Goal: Information Seeking & Learning: Learn about a topic

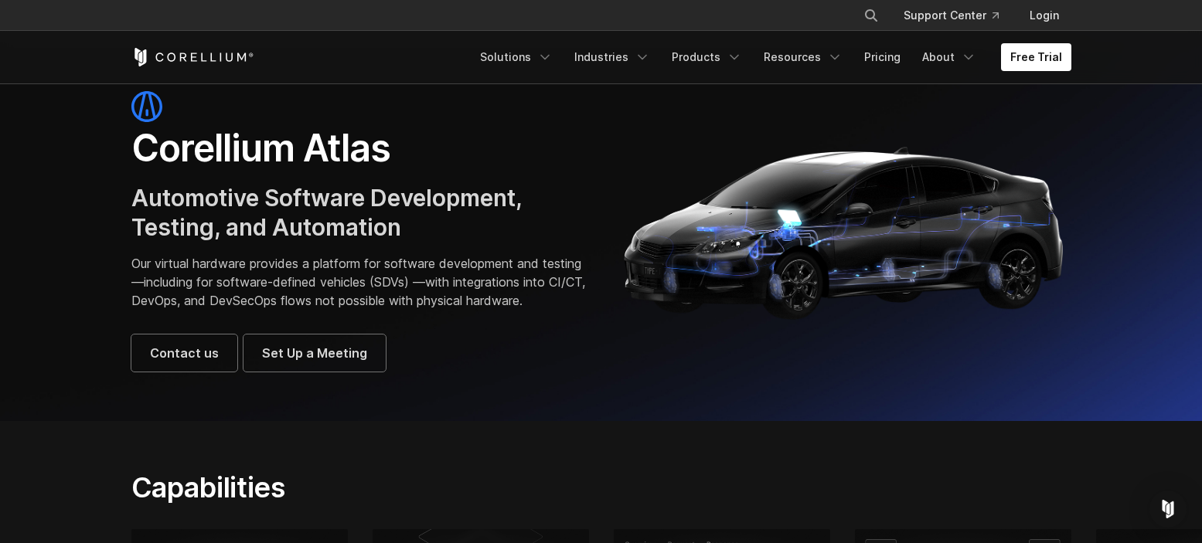
click at [292, 253] on div "Corellium Atlas Automotive Software Development, Testing, and Automation Our vi…" at bounding box center [358, 231] width 454 height 281
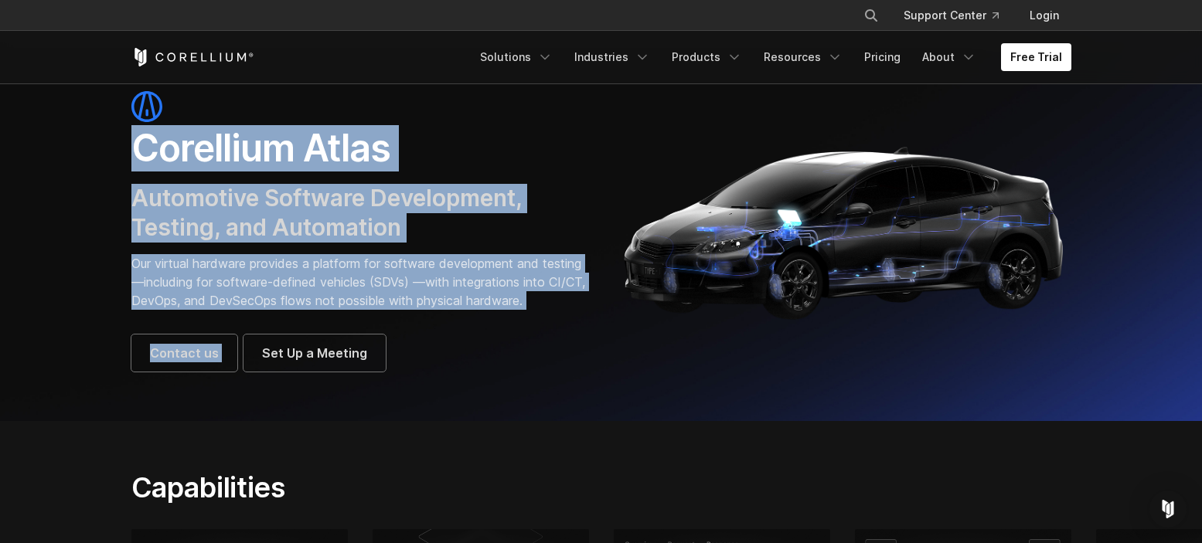
drag, startPoint x: 134, startPoint y: 151, endPoint x: 390, endPoint y: 332, distance: 313.3
click at [390, 332] on div "Corellium Atlas Automotive Software Development, Testing, and Automation Our vi…" at bounding box center [358, 231] width 454 height 281
click at [386, 329] on div "Corellium Atlas Automotive Software Development, Testing, and Automation Our vi…" at bounding box center [358, 231] width 454 height 281
drag, startPoint x: 273, startPoint y: 320, endPoint x: 111, endPoint y: 141, distance: 241.3
click at [111, 141] on section "Corellium Atlas Automotive Software Development, Testing, and Automation Our vi…" at bounding box center [601, 231] width 1202 height 379
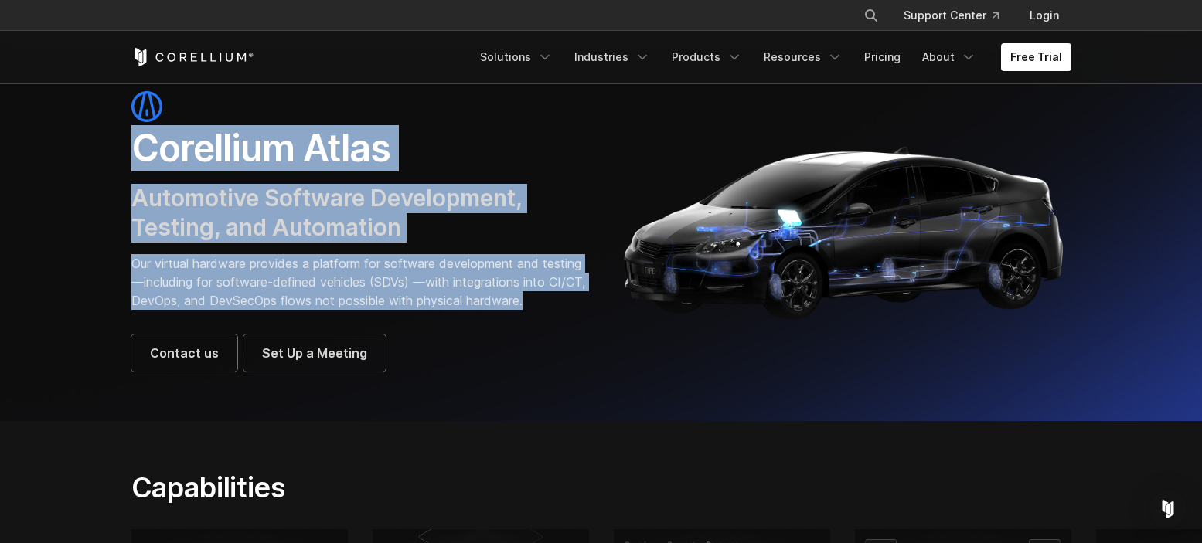
click at [111, 141] on section "Corellium Atlas Automotive Software Development, Testing, and Automation Our vi…" at bounding box center [601, 231] width 1202 height 379
drag, startPoint x: 111, startPoint y: 141, endPoint x: 270, endPoint y: 323, distance: 242.1
click at [270, 323] on section "Corellium Atlas Automotive Software Development, Testing, and Automation Our vi…" at bounding box center [601, 231] width 1202 height 379
click at [269, 310] on p "Our virtual hardware provides a platform for software development and testing—i…" at bounding box center [358, 282] width 454 height 56
drag, startPoint x: 252, startPoint y: 323, endPoint x: 113, endPoint y: 145, distance: 225.7
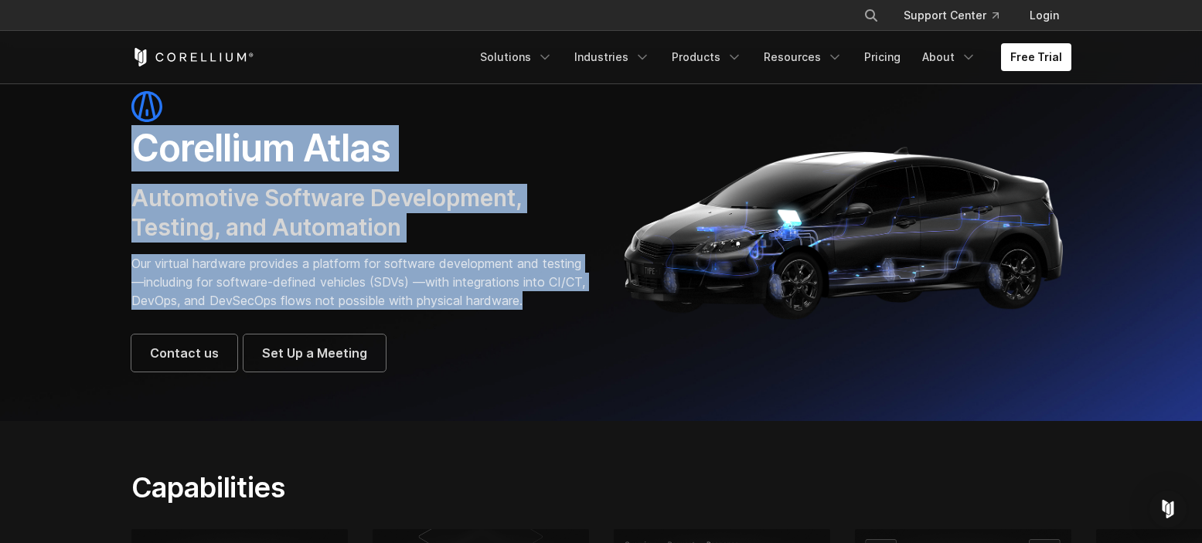
click at [113, 145] on section "Corellium Atlas Automotive Software Development, Testing, and Automation Our vi…" at bounding box center [601, 231] width 1202 height 379
drag, startPoint x: 113, startPoint y: 145, endPoint x: 291, endPoint y: 318, distance: 248.1
click at [294, 319] on section "Corellium Atlas Automotive Software Development, Testing, and Automation Our vi…" at bounding box center [601, 231] width 1202 height 379
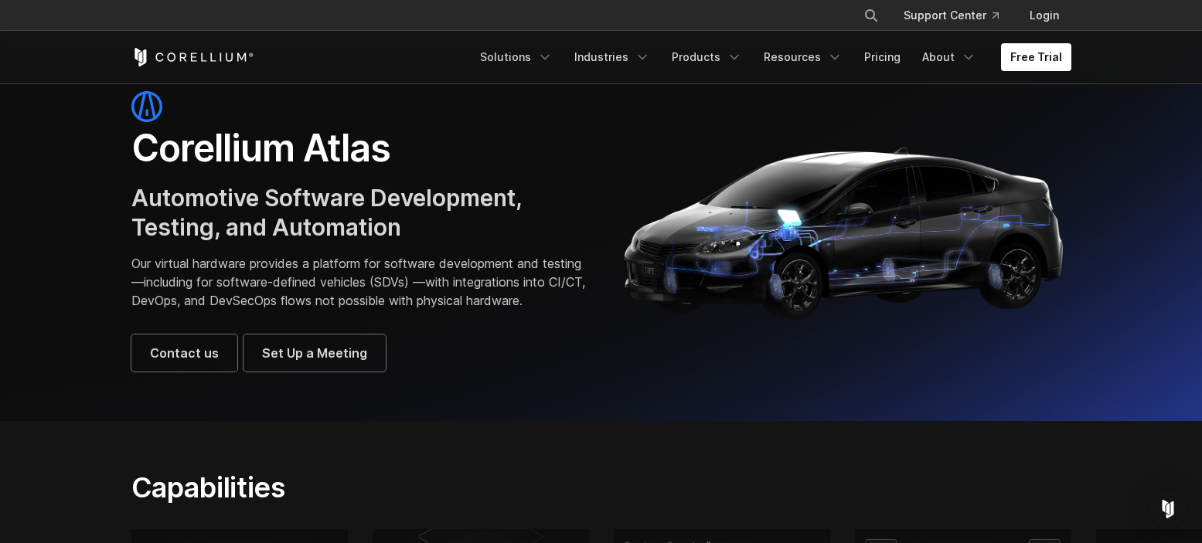
click at [289, 310] on p "Our virtual hardware provides a platform for software development and testing—i…" at bounding box center [358, 282] width 454 height 56
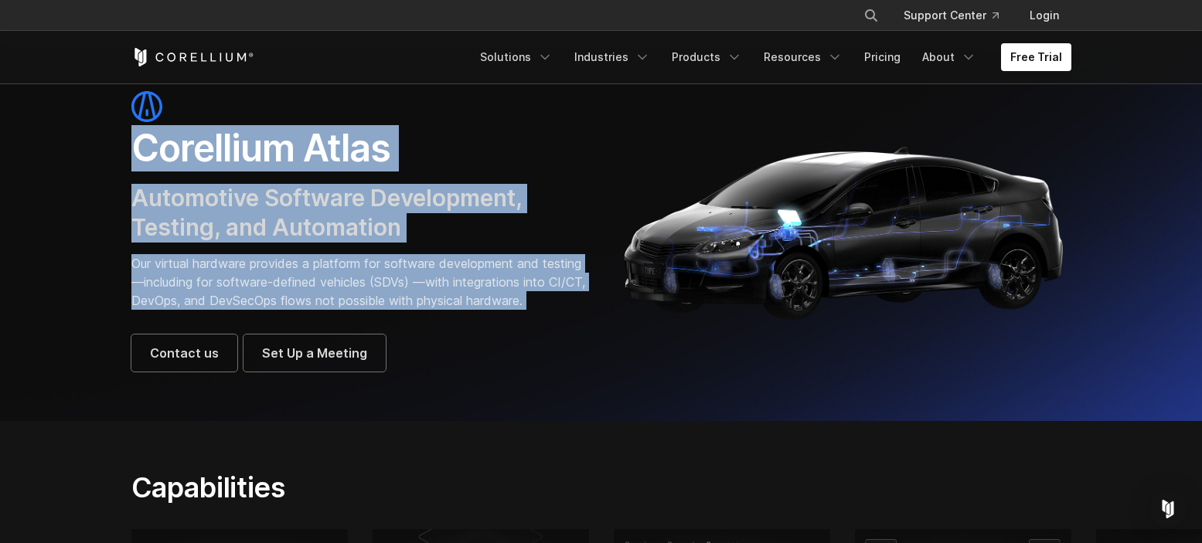
drag, startPoint x: 266, startPoint y: 321, endPoint x: 126, endPoint y: 153, distance: 218.4
click at [126, 153] on div "Corellium Atlas Automotive Software Development, Testing, and Automation Our vi…" at bounding box center [358, 231] width 485 height 281
drag, startPoint x: 126, startPoint y: 153, endPoint x: 253, endPoint y: 320, distance: 210.1
click at [253, 320] on div "Corellium Atlas Automotive Software Development, Testing, and Automation Our vi…" at bounding box center [358, 231] width 485 height 281
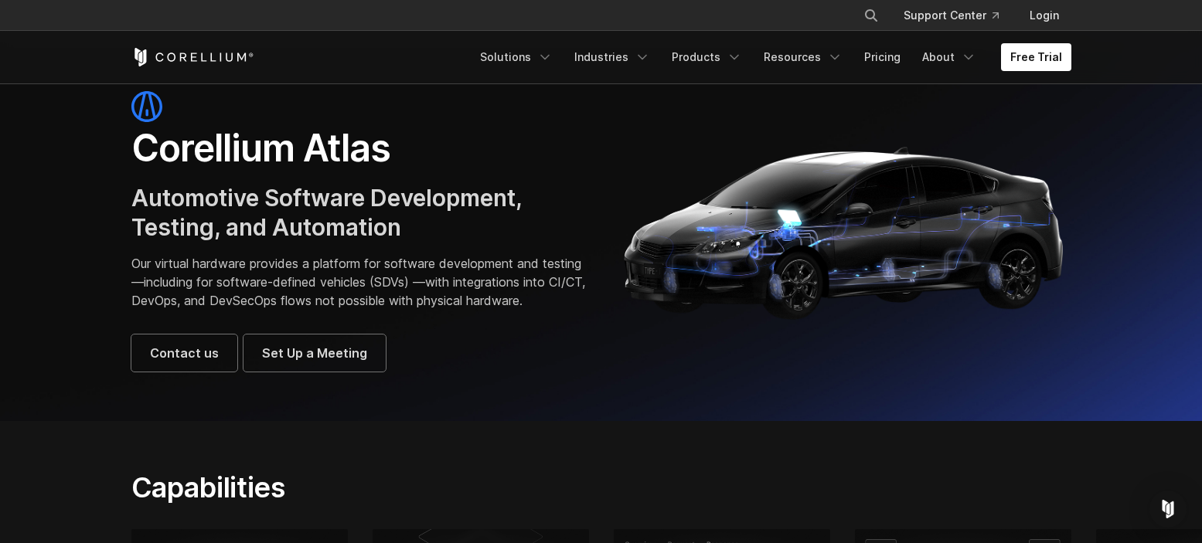
drag, startPoint x: 249, startPoint y: 321, endPoint x: 236, endPoint y: 321, distance: 12.4
click at [248, 310] on p "Our virtual hardware provides a platform for software development and testing—i…" at bounding box center [358, 282] width 454 height 56
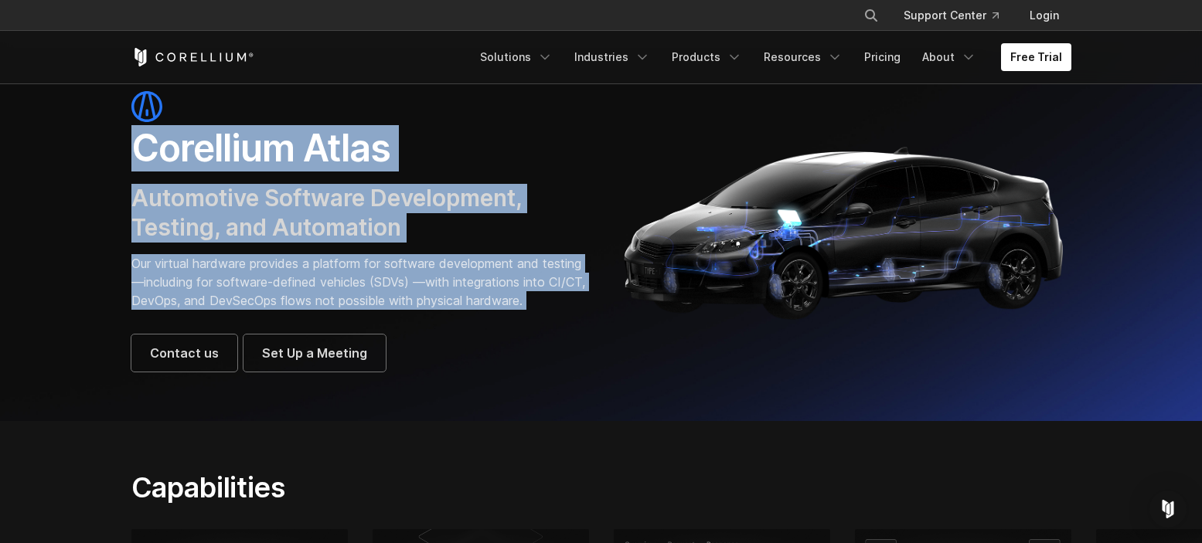
drag, startPoint x: 236, startPoint y: 321, endPoint x: 124, endPoint y: 147, distance: 207.9
click at [124, 147] on div "Corellium Atlas Automotive Software Development, Testing, and Automation Our vi…" at bounding box center [358, 231] width 485 height 281
drag, startPoint x: 124, startPoint y: 147, endPoint x: 335, endPoint y: 321, distance: 274.5
click at [335, 321] on div "Corellium Atlas Automotive Software Development, Testing, and Automation Our vi…" at bounding box center [358, 231] width 485 height 281
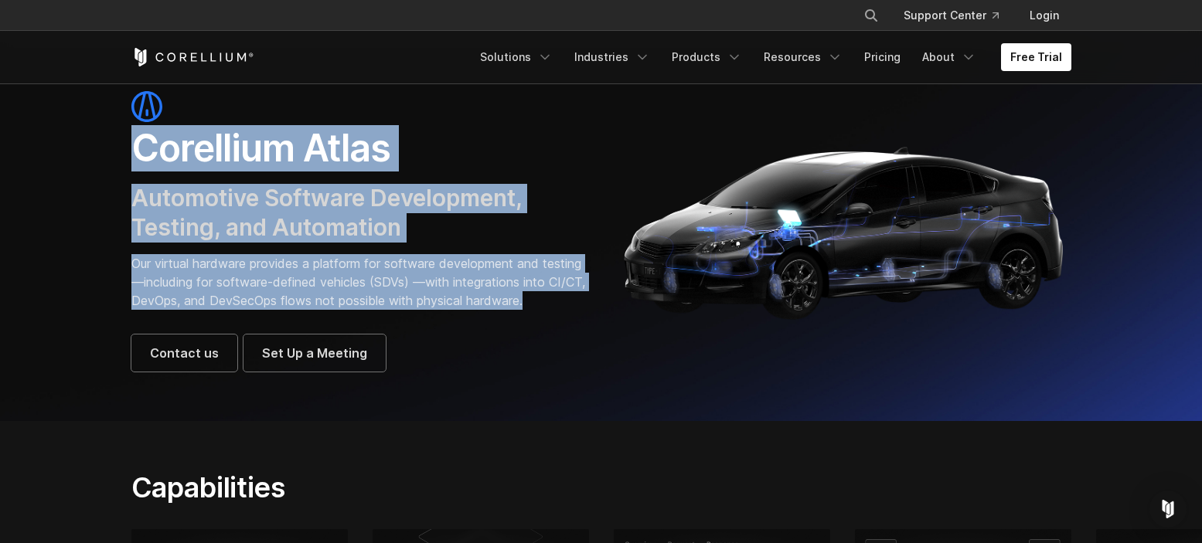
click at [335, 310] on p "Our virtual hardware provides a platform for software development and testing—i…" at bounding box center [358, 282] width 454 height 56
drag, startPoint x: 292, startPoint y: 322, endPoint x: 110, endPoint y: 158, distance: 245.2
click at [110, 159] on section "Corellium Atlas Automotive Software Development, Testing, and Automation Our vi…" at bounding box center [601, 231] width 1202 height 379
click at [110, 158] on section "Corellium Atlas Automotive Software Development, Testing, and Automation Our vi…" at bounding box center [601, 231] width 1202 height 379
drag, startPoint x: 122, startPoint y: 142, endPoint x: 258, endPoint y: 317, distance: 221.4
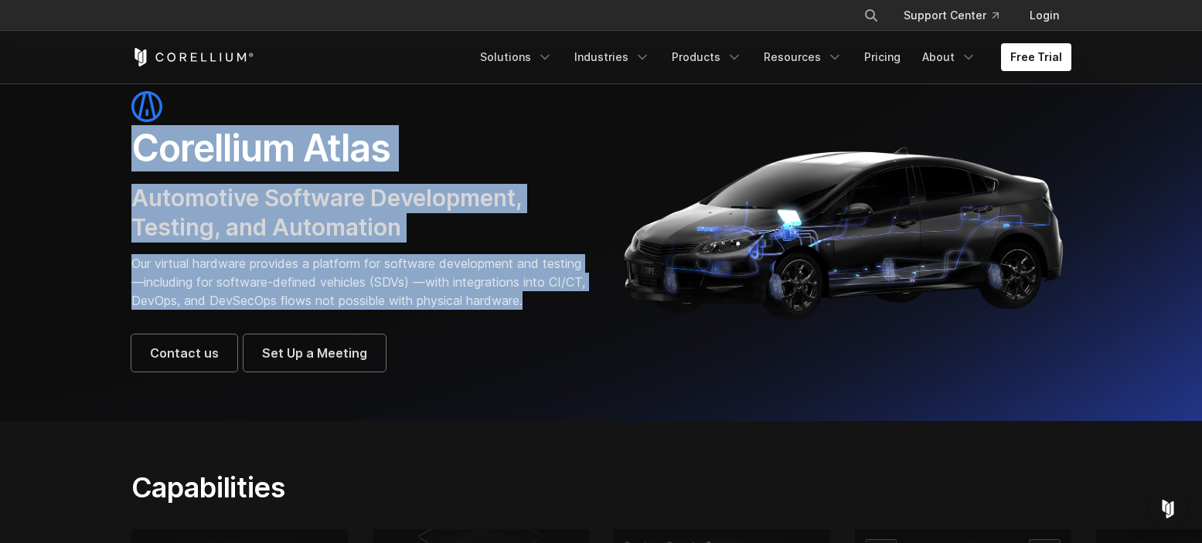
click at [258, 317] on div "Corellium Atlas Automotive Software Development, Testing, and Automation Our vi…" at bounding box center [358, 231] width 485 height 281
click at [258, 310] on p "Our virtual hardware provides a platform for software development and testing—i…" at bounding box center [358, 282] width 454 height 56
drag, startPoint x: 238, startPoint y: 319, endPoint x: 105, endPoint y: 158, distance: 209.2
click at [105, 158] on section "Corellium Atlas Automotive Software Development, Testing, and Automation Our vi…" at bounding box center [601, 231] width 1202 height 379
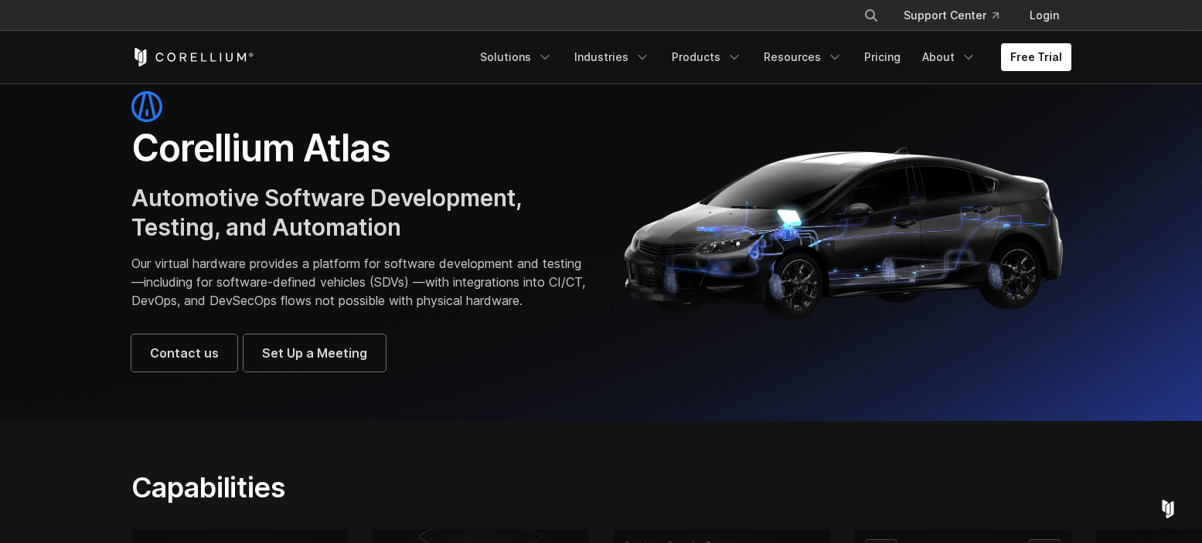
click at [105, 155] on section "Corellium Atlas Automotive Software Development, Testing, and Automation Our vi…" at bounding box center [601, 231] width 1202 height 379
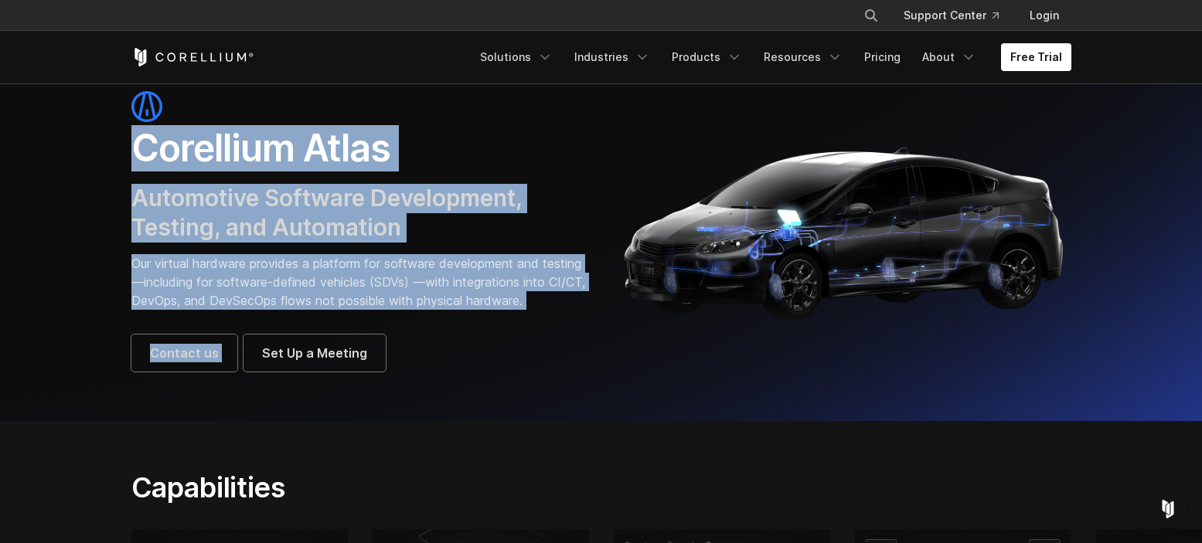
drag, startPoint x: 139, startPoint y: 151, endPoint x: 264, endPoint y: 328, distance: 217.0
click at [270, 334] on section "Corellium Atlas Automotive Software Development, Testing, and Automation Our vi…" at bounding box center [601, 231] width 1202 height 379
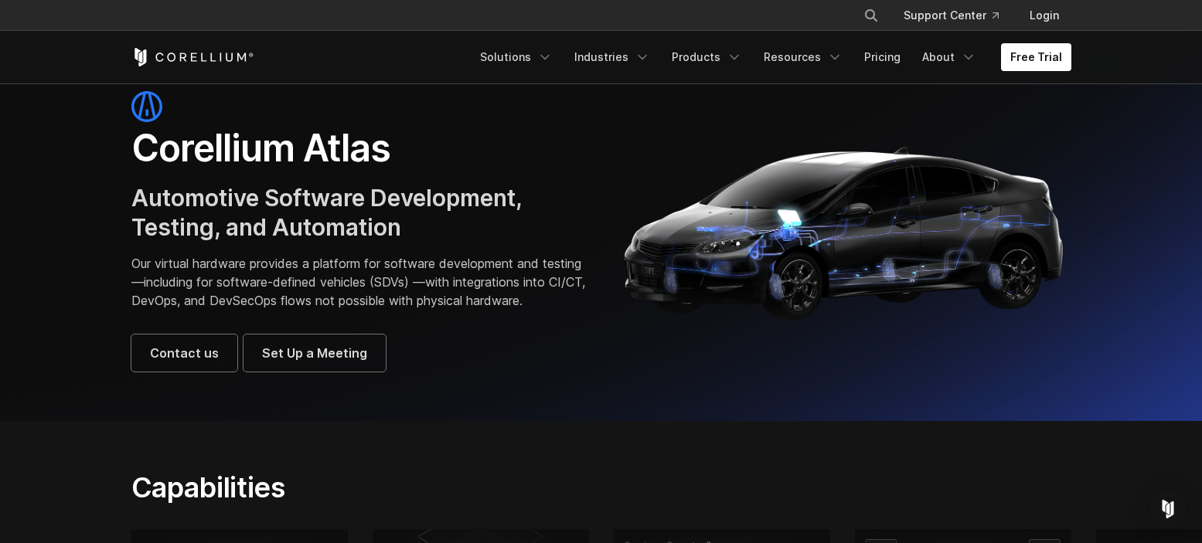
drag, startPoint x: 245, startPoint y: 321, endPoint x: 233, endPoint y: 321, distance: 11.6
click at [245, 310] on p "Our virtual hardware provides a platform for software development and testing—i…" at bounding box center [358, 282] width 454 height 56
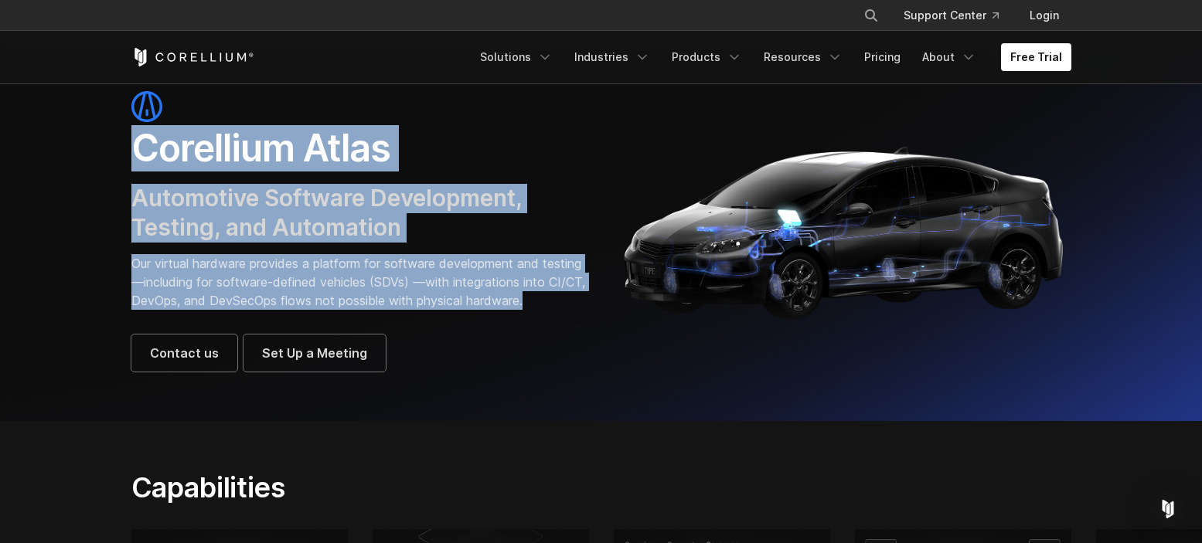
drag, startPoint x: 198, startPoint y: 315, endPoint x: 100, endPoint y: 140, distance: 200.0
click at [100, 140] on section "Corellium Atlas Automotive Software Development, Testing, and Automation Our vi…" at bounding box center [601, 231] width 1202 height 379
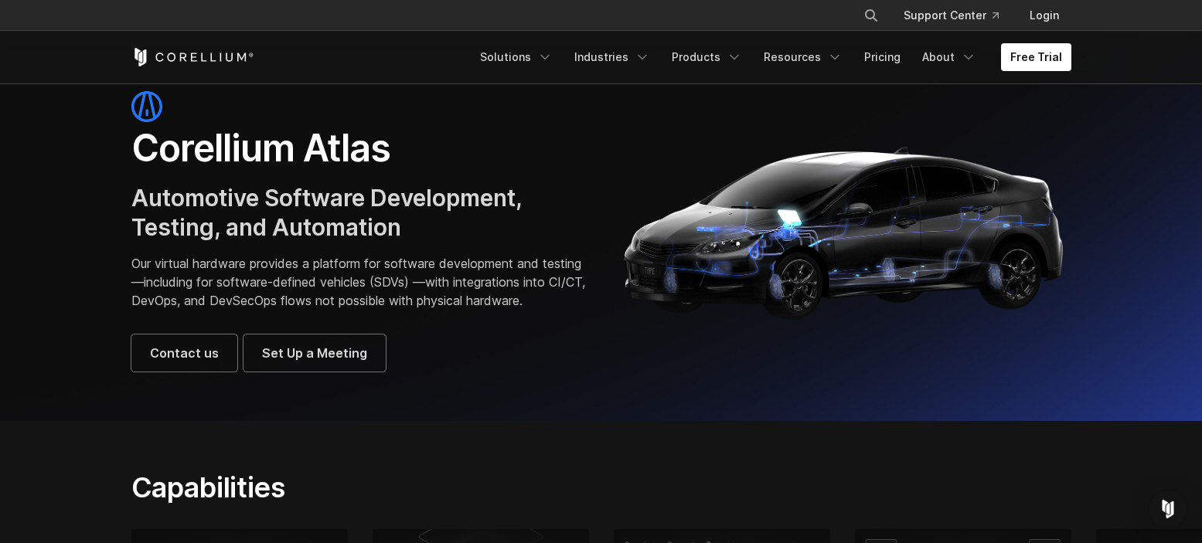
click at [101, 140] on section "Corellium Atlas Automotive Software Development, Testing, and Automation Our vi…" at bounding box center [601, 231] width 1202 height 379
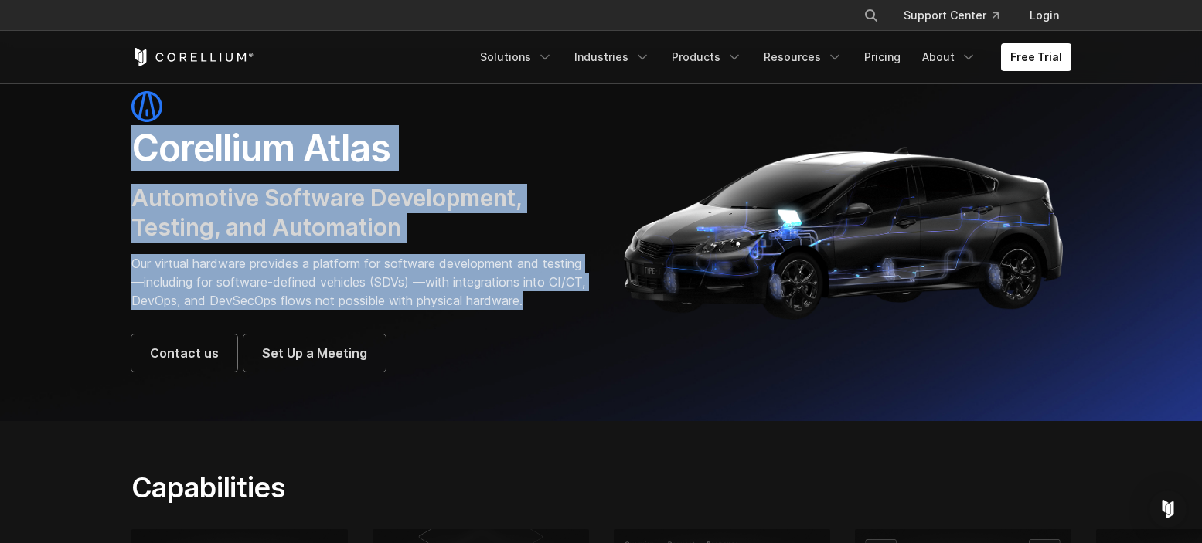
drag, startPoint x: 125, startPoint y: 135, endPoint x: 208, endPoint y: 318, distance: 201.0
click at [208, 318] on div "Corellium Atlas Automotive Software Development, Testing, and Automation Our vi…" at bounding box center [358, 231] width 485 height 281
click at [208, 310] on p "Our virtual hardware provides a platform for software development and testing—i…" at bounding box center [358, 282] width 454 height 56
drag, startPoint x: 203, startPoint y: 321, endPoint x: 121, endPoint y: 144, distance: 195.3
click at [121, 144] on div "Corellium Atlas Automotive Software Development, Testing, and Automation Our vi…" at bounding box center [358, 231] width 485 height 281
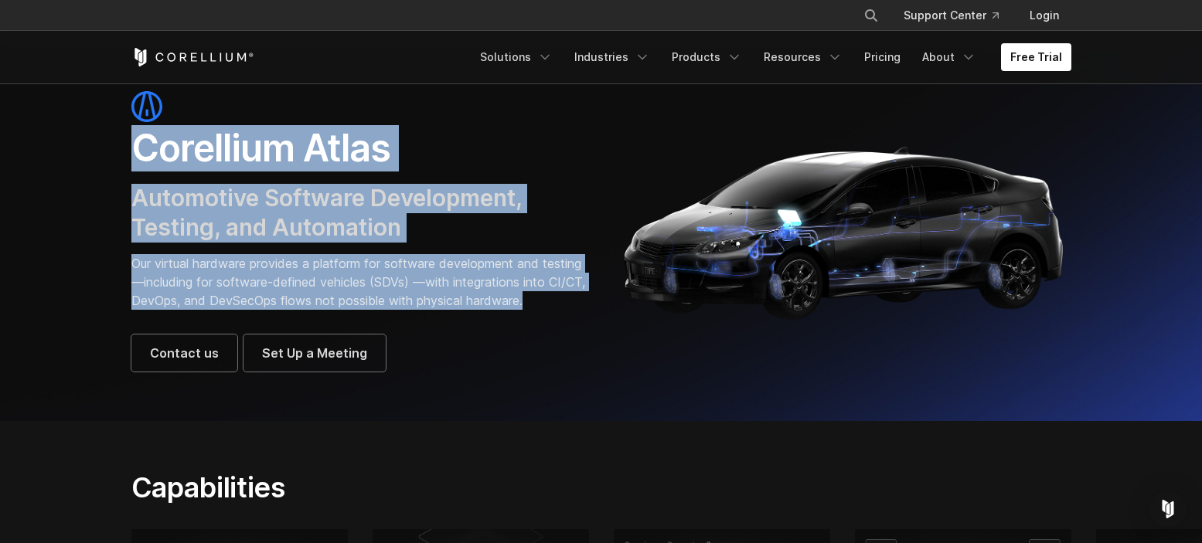
click at [121, 144] on div "Corellium Atlas Automotive Software Development, Testing, and Automation Our vi…" at bounding box center [358, 231] width 485 height 281
drag, startPoint x: 121, startPoint y: 144, endPoint x: 230, endPoint y: 321, distance: 208.5
click at [230, 321] on div "Corellium Atlas Automotive Software Development, Testing, and Automation Our vi…" at bounding box center [358, 231] width 485 height 281
click at [230, 310] on p "Our virtual hardware provides a platform for software development and testing—i…" at bounding box center [358, 282] width 454 height 56
drag, startPoint x: 216, startPoint y: 319, endPoint x: 128, endPoint y: 152, distance: 188.7
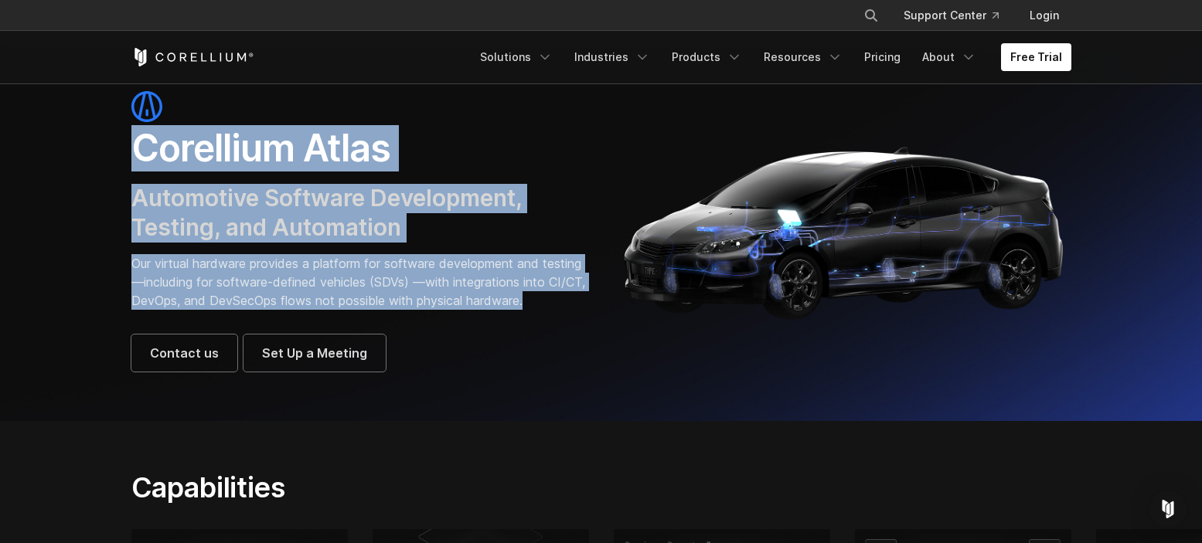
click at [128, 153] on div "Corellium Atlas Automotive Software Development, Testing, and Automation Our vi…" at bounding box center [358, 231] width 485 height 281
click at [128, 151] on div "Corellium Atlas Automotive Software Development, Testing, and Automation Our vi…" at bounding box center [358, 231] width 485 height 281
drag, startPoint x: 121, startPoint y: 149, endPoint x: 190, endPoint y: 311, distance: 176.6
click at [209, 332] on div "Corellium Atlas Automotive Software Development, Testing, and Automation Our vi…" at bounding box center [358, 231] width 485 height 281
click at [190, 310] on p "Our virtual hardware provides a platform for software development and testing—i…" at bounding box center [358, 282] width 454 height 56
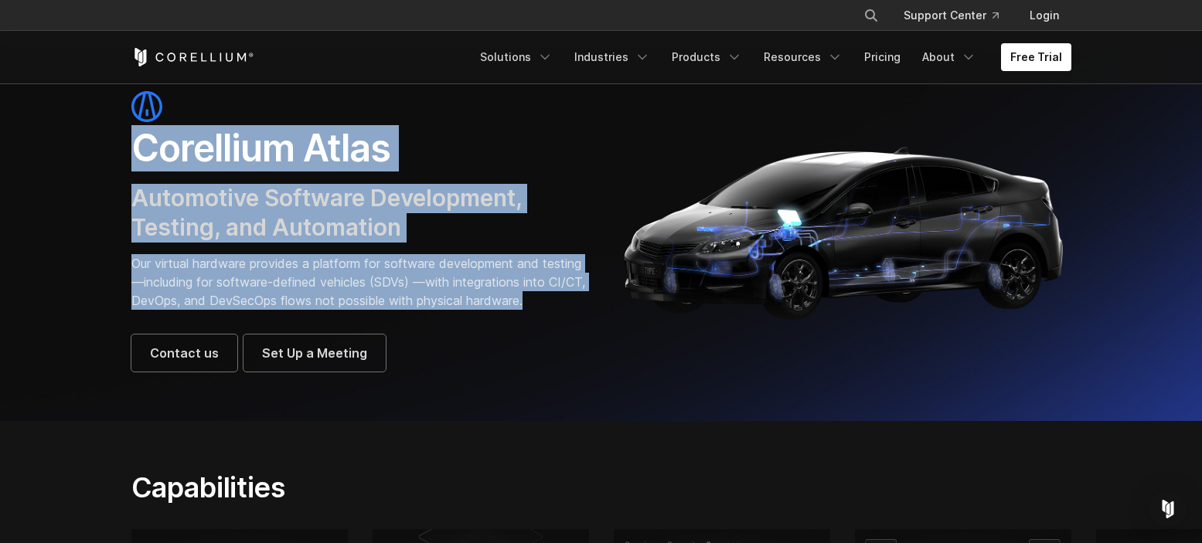
drag, startPoint x: 189, startPoint y: 318, endPoint x: 118, endPoint y: 138, distance: 194.3
click at [118, 138] on div "Corellium Atlas Automotive Software Development, Testing, and Automation Our vi…" at bounding box center [358, 231] width 485 height 281
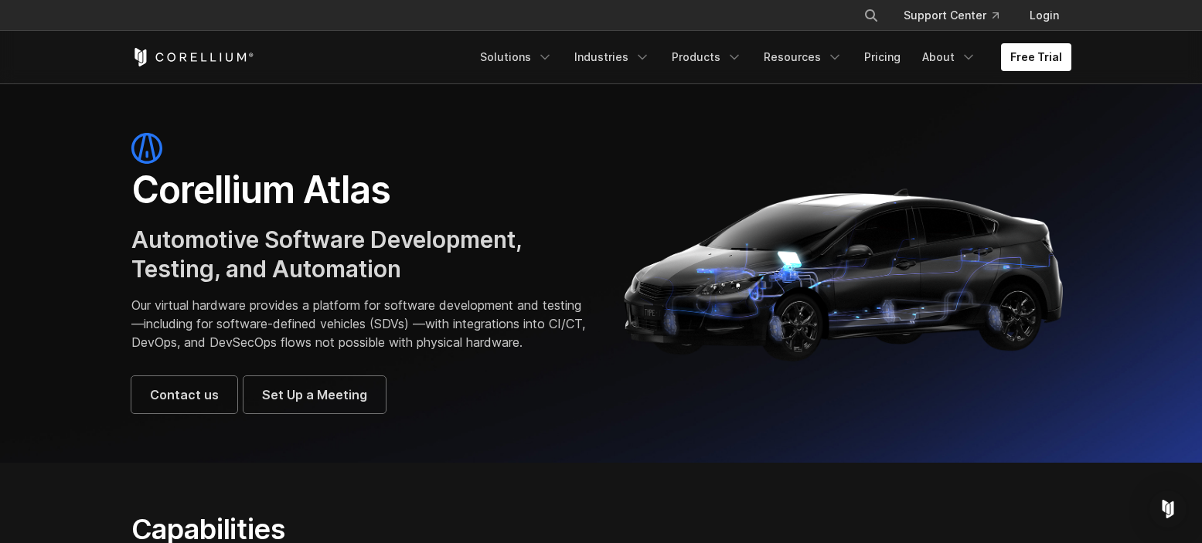
click at [449, 200] on h1 "Corellium Atlas" at bounding box center [358, 190] width 454 height 46
click at [211, 303] on p "Our virtual hardware provides a platform for software development and testing—i…" at bounding box center [358, 324] width 454 height 56
click at [375, 306] on p "Our virtual hardware provides a platform for software development and testing—i…" at bounding box center [358, 324] width 454 height 56
click at [730, 57] on link "Products" at bounding box center [706, 57] width 89 height 28
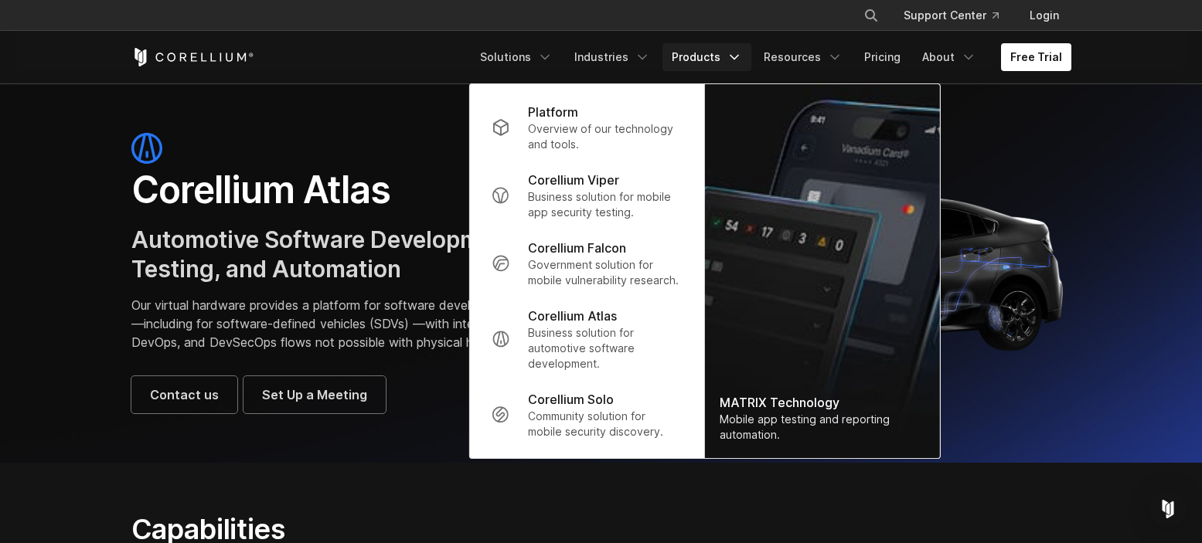
click at [429, 186] on h1 "Corellium Atlas" at bounding box center [358, 190] width 454 height 46
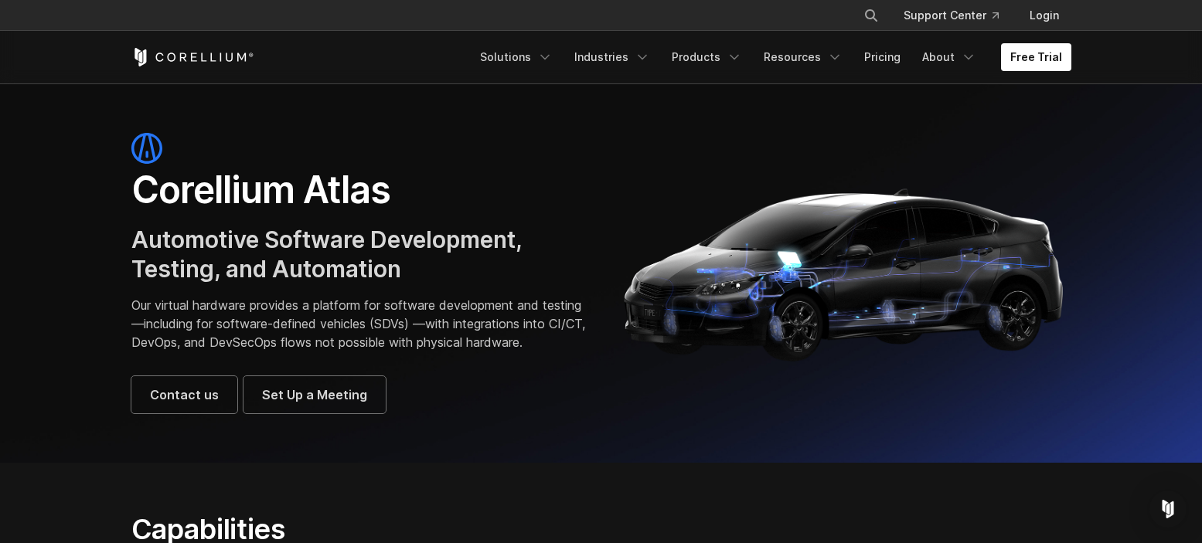
click at [317, 209] on h1 "Corellium Atlas" at bounding box center [358, 190] width 454 height 46
click at [225, 196] on h1 "Corellium Atlas" at bounding box center [358, 190] width 454 height 46
click at [112, 189] on section "Corellium Atlas Automotive Software Development, Testing, and Automation Our vi…" at bounding box center [601, 272] width 1202 height 379
drag, startPoint x: 112, startPoint y: 189, endPoint x: 315, endPoint y: 377, distance: 276.2
click at [320, 379] on section "Corellium Atlas Automotive Software Development, Testing, and Automation Our vi…" at bounding box center [601, 272] width 1202 height 379
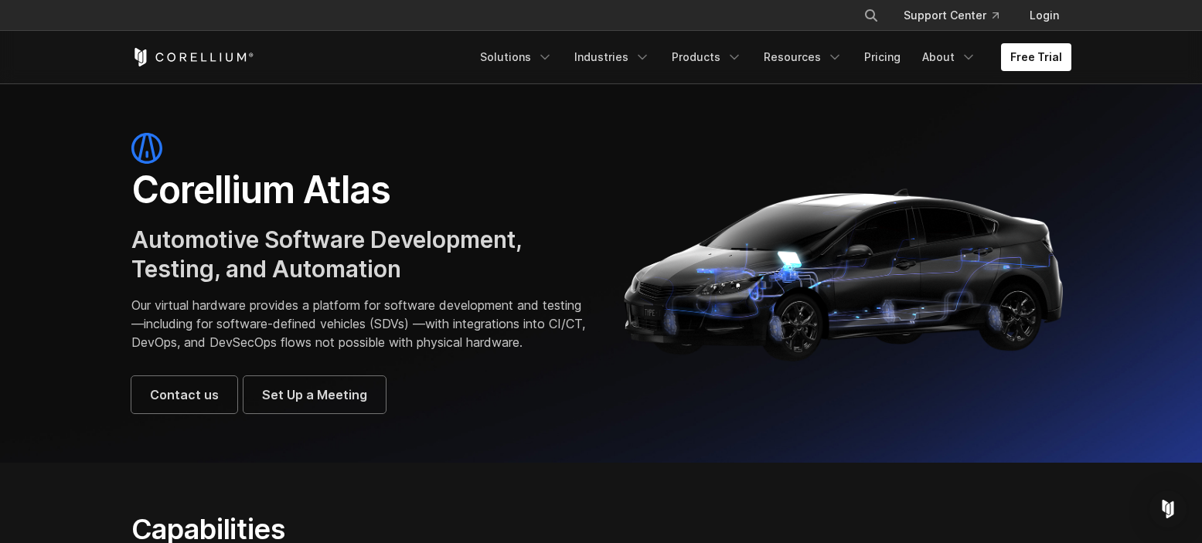
click at [239, 352] on p "Our virtual hardware provides a platform for software development and testing—i…" at bounding box center [358, 324] width 454 height 56
drag, startPoint x: 419, startPoint y: 450, endPoint x: 99, endPoint y: 237, distance: 384.1
click at [97, 240] on section "Corellium Atlas Automotive Software Development, Testing, and Automation Our vi…" at bounding box center [601, 272] width 1202 height 379
click at [100, 237] on section "Corellium Atlas Automotive Software Development, Testing, and Automation Our vi…" at bounding box center [601, 272] width 1202 height 379
click at [338, 216] on div "Corellium Atlas Automotive Software Development, Testing, and Automation Our vi…" at bounding box center [358, 273] width 454 height 281
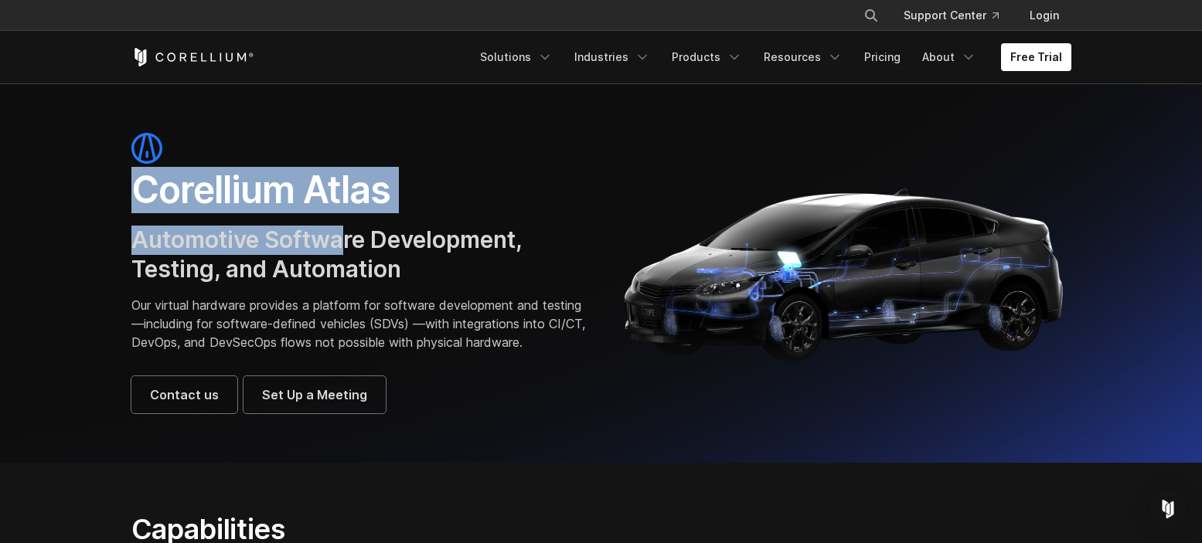
drag, startPoint x: 133, startPoint y: 194, endPoint x: 381, endPoint y: 251, distance: 254.6
click at [348, 246] on div "Corellium Atlas Automotive Software Development, Testing, and Automation Our vi…" at bounding box center [358, 273] width 454 height 281
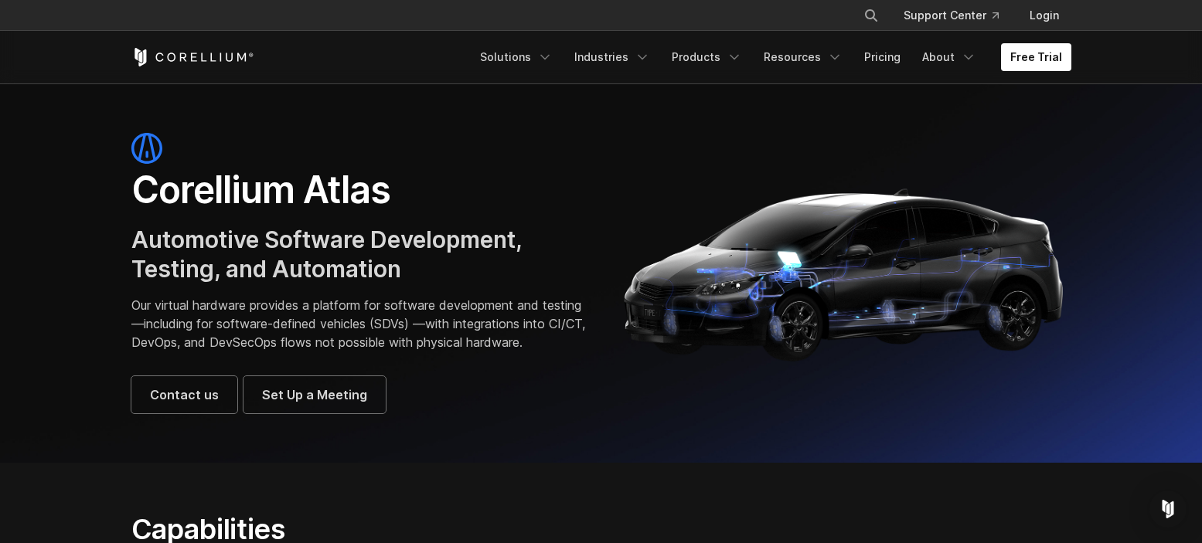
click at [396, 253] on h3 "Automotive Software Development, Testing, and Automation" at bounding box center [358, 255] width 454 height 58
click at [212, 240] on span "Automotive Software Development, Testing, and Automation" at bounding box center [326, 254] width 390 height 57
click at [223, 311] on p "Our virtual hardware provides a platform for software development and testing—i…" at bounding box center [358, 324] width 454 height 56
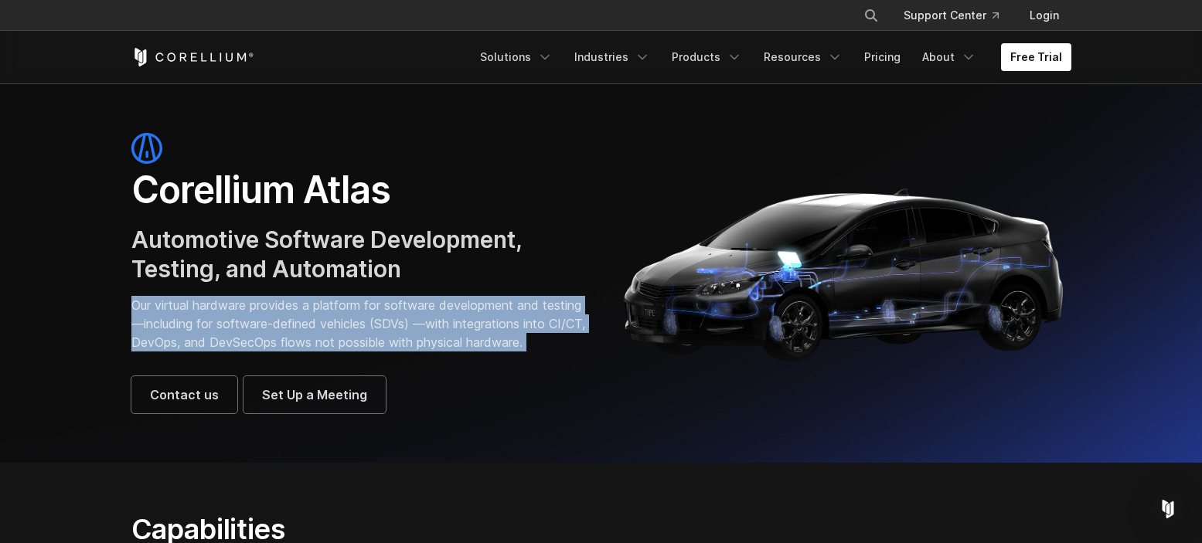
drag, startPoint x: 130, startPoint y: 309, endPoint x: 229, endPoint y: 371, distance: 116.6
click at [232, 375] on div "Corellium Atlas Automotive Software Development, Testing, and Automation Our vi…" at bounding box center [358, 273] width 485 height 281
click at [227, 352] on p "Our virtual hardware provides a platform for software development and testing—i…" at bounding box center [358, 324] width 454 height 56
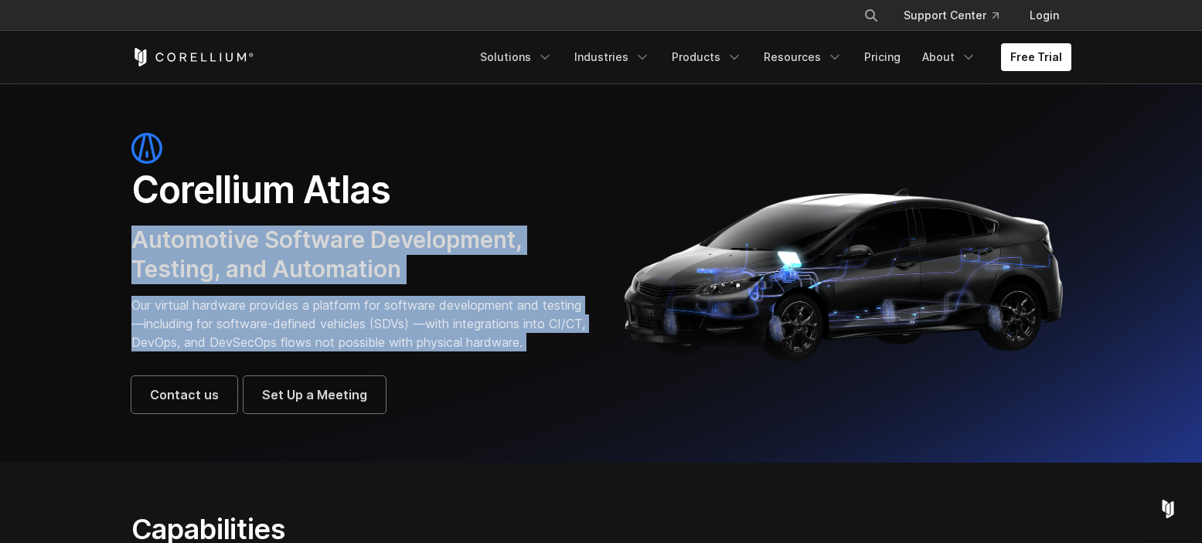
drag, startPoint x: 224, startPoint y: 371, endPoint x: 118, endPoint y: 222, distance: 182.9
click at [118, 222] on div "Corellium Atlas Automotive Software Development, Testing, and Automation Our vi…" at bounding box center [358, 273] width 485 height 281
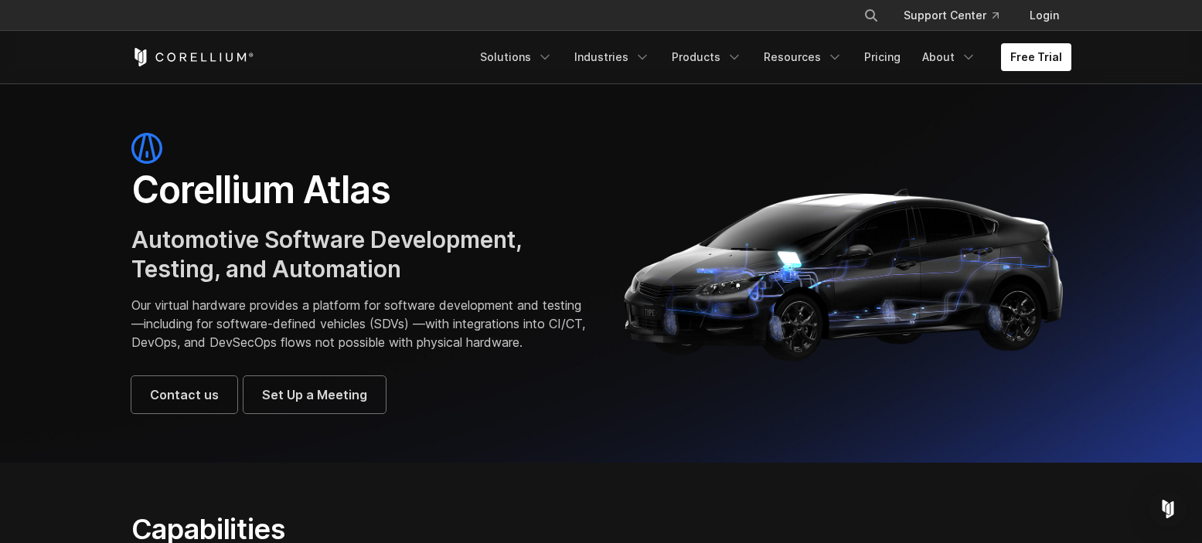
click at [117, 196] on div "Corellium Atlas Automotive Software Development, Testing, and Automation Our vi…" at bounding box center [358, 273] width 485 height 281
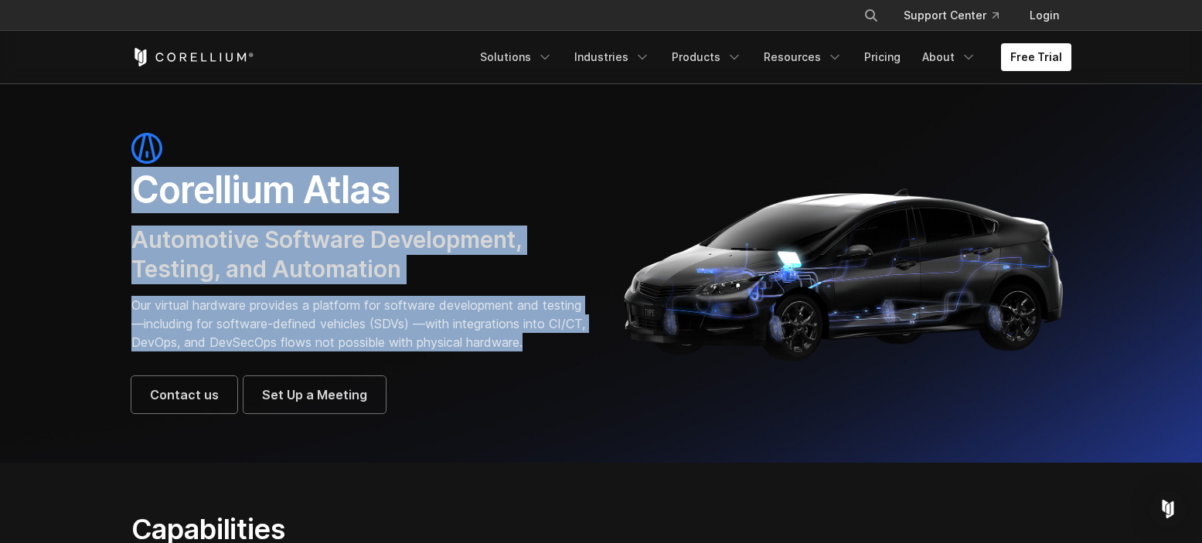
drag, startPoint x: 126, startPoint y: 180, endPoint x: 289, endPoint y: 364, distance: 245.8
click at [289, 364] on div "Corellium Atlas Automotive Software Development, Testing, and Automation Our vi…" at bounding box center [358, 273] width 485 height 281
drag, startPoint x: 253, startPoint y: 357, endPoint x: 216, endPoint y: 359, distance: 36.4
click at [253, 352] on p "Our virtual hardware provides a platform for software development and testing—i…" at bounding box center [358, 324] width 454 height 56
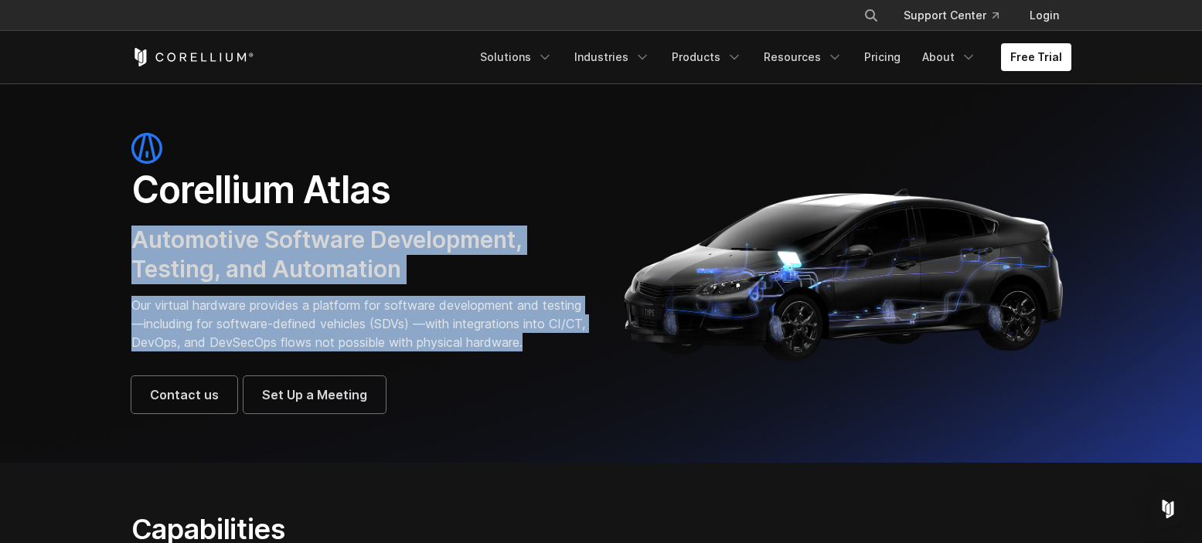
drag, startPoint x: 211, startPoint y: 360, endPoint x: 128, endPoint y: 221, distance: 161.8
click at [131, 223] on div "Corellium Atlas Automotive Software Development, Testing, and Automation Our vi…" at bounding box center [358, 273] width 454 height 281
click at [128, 221] on div "Corellium Atlas Automotive Software Development, Testing, and Automation Our vi…" at bounding box center [358, 273] width 485 height 281
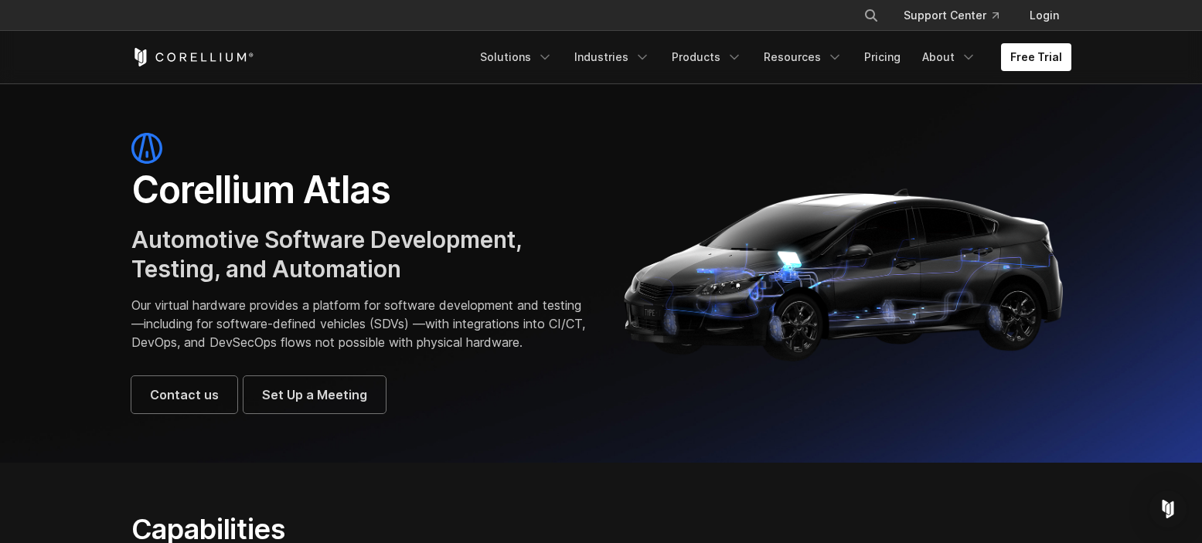
click at [121, 174] on div "Corellium Atlas Automotive Software Development, Testing, and Automation Our vi…" at bounding box center [358, 273] width 485 height 281
click at [436, 192] on h1 "Corellium Atlas" at bounding box center [358, 190] width 454 height 46
click at [125, 148] on div "Corellium Atlas Automotive Software Development, Testing, and Automation Our vi…" at bounding box center [358, 273] width 485 height 281
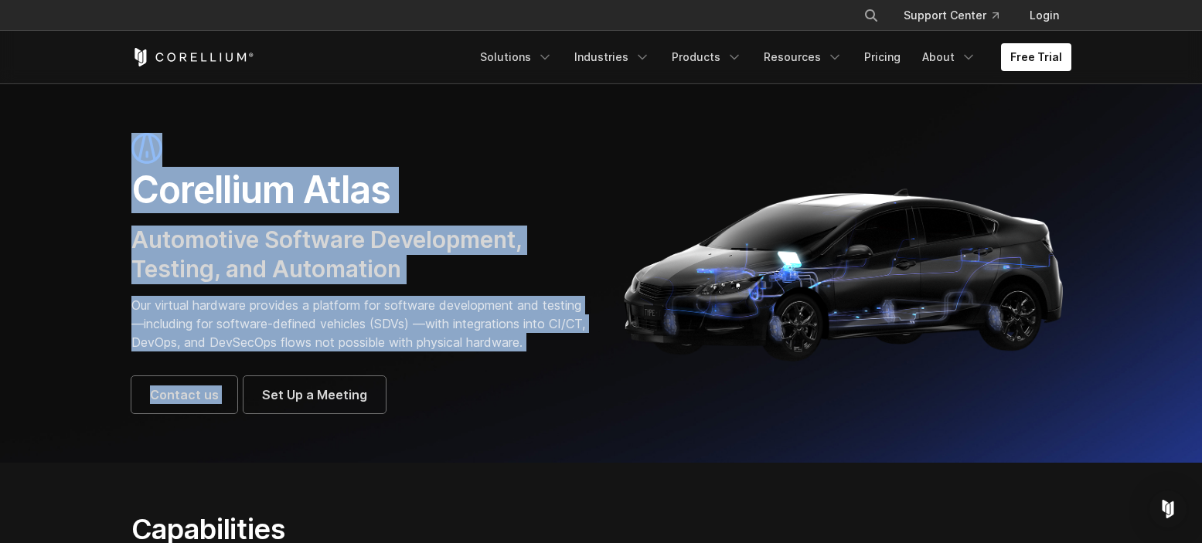
drag, startPoint x: 128, startPoint y: 145, endPoint x: 324, endPoint y: 374, distance: 300.9
click at [339, 378] on div "Corellium Atlas Automotive Software Development, Testing, and Automation Our vi…" at bounding box center [358, 273] width 485 height 281
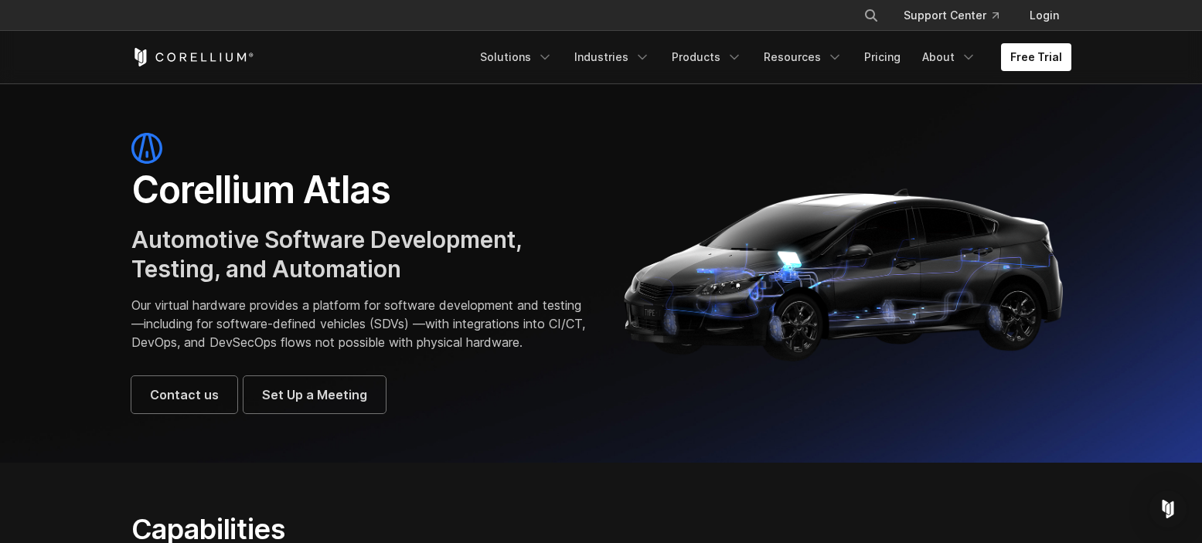
click at [270, 352] on p "Our virtual hardware provides a platform for software development and testing—i…" at bounding box center [358, 324] width 454 height 56
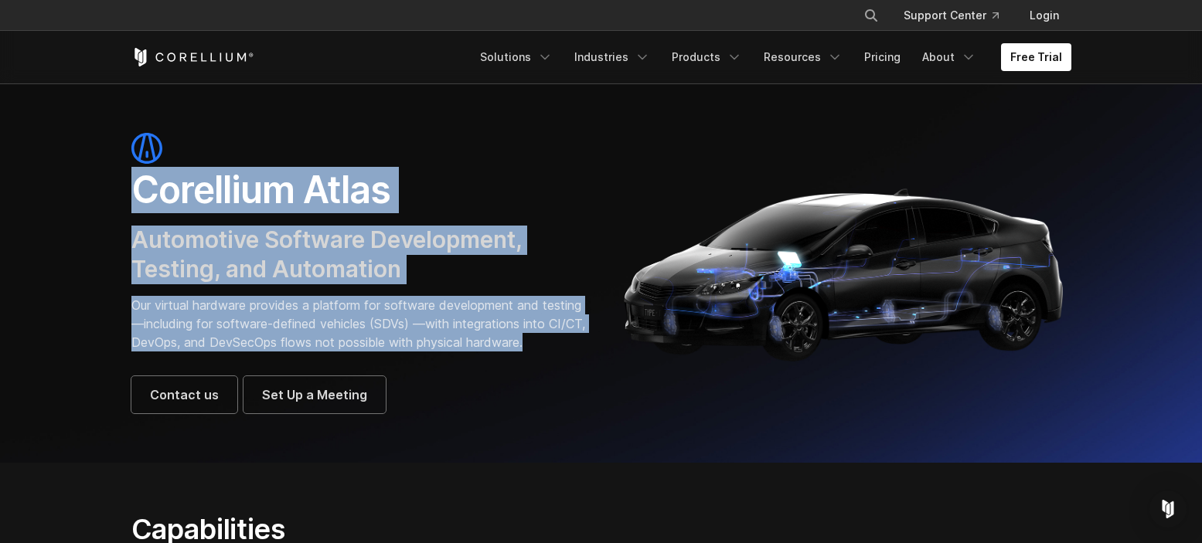
drag, startPoint x: 219, startPoint y: 366, endPoint x: 124, endPoint y: 175, distance: 213.6
click at [124, 175] on div "Corellium Atlas Automotive Software Development, Testing, and Automation Our vi…" at bounding box center [358, 273] width 485 height 281
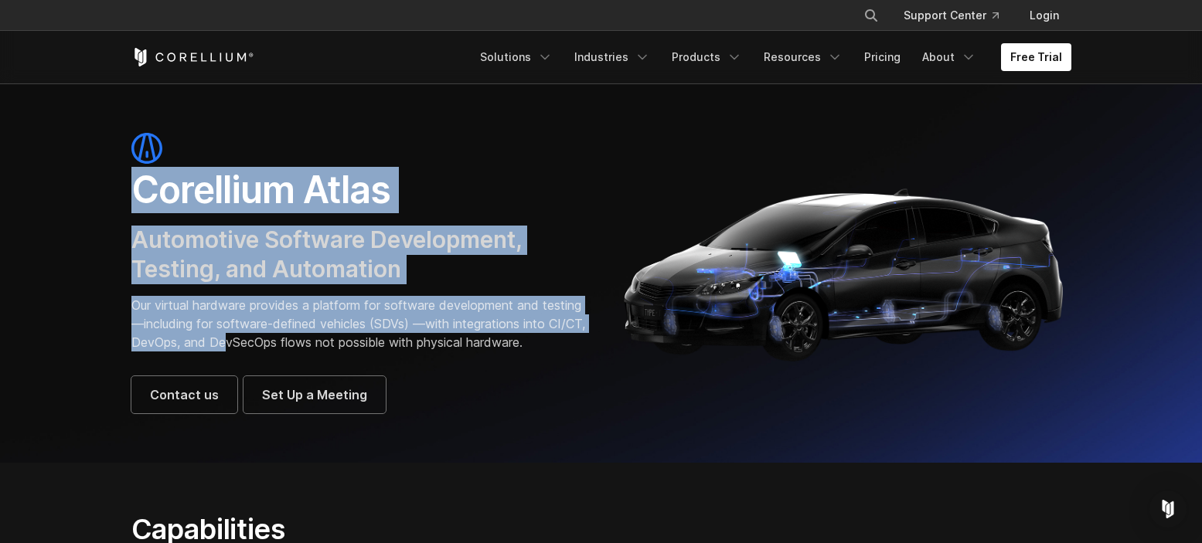
drag, startPoint x: 133, startPoint y: 179, endPoint x: 286, endPoint y: 348, distance: 227.6
click at [288, 348] on div "Corellium Atlas Automotive Software Development, Testing, and Automation Our vi…" at bounding box center [358, 273] width 485 height 281
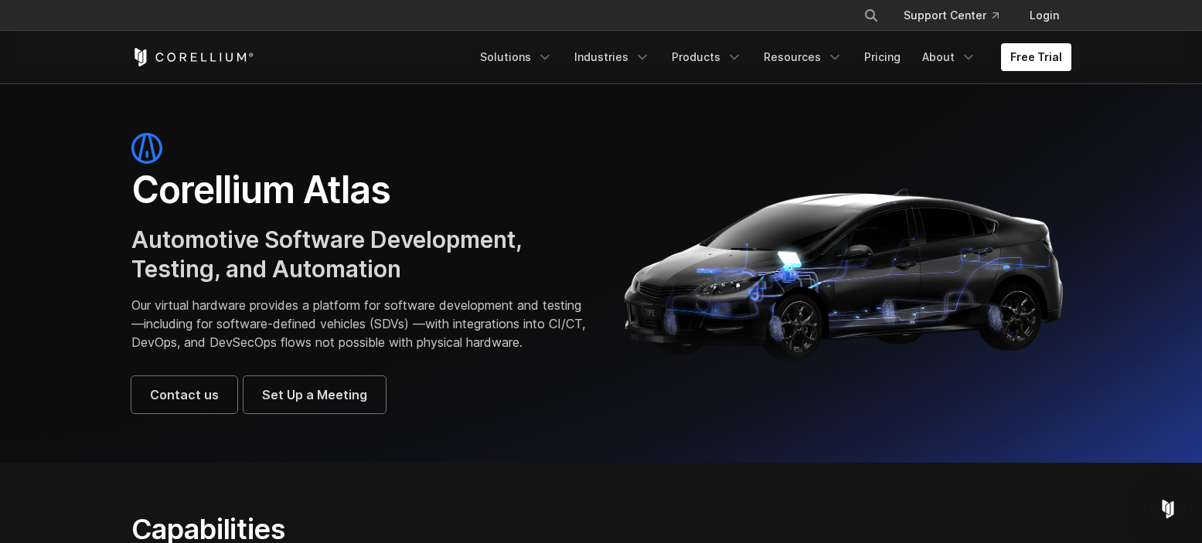
click at [257, 352] on p "Our virtual hardware provides a platform for software development and testing—i…" at bounding box center [358, 324] width 454 height 56
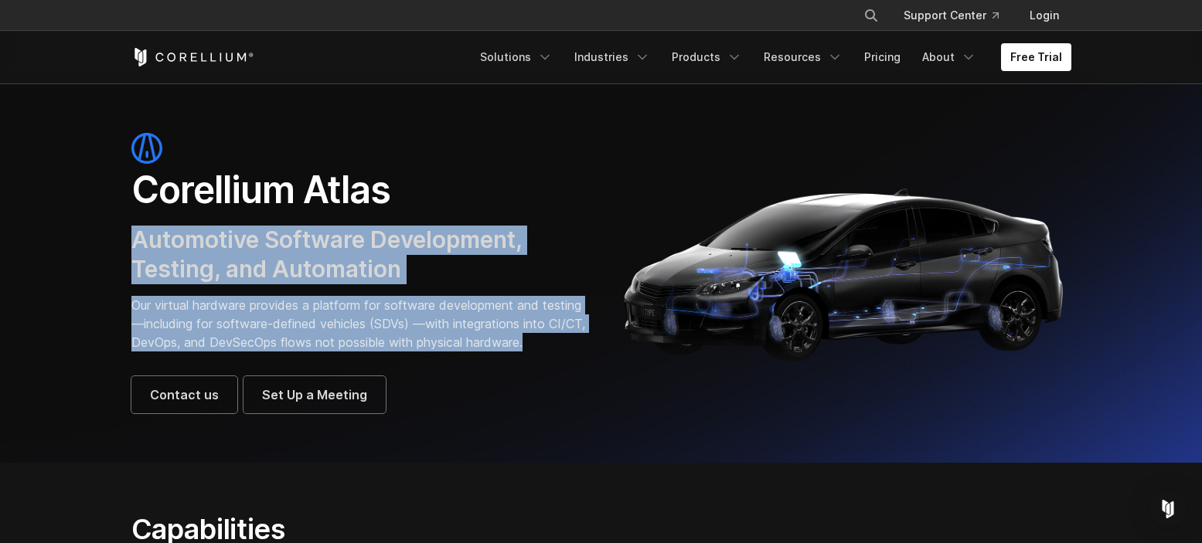
drag, startPoint x: 230, startPoint y: 366, endPoint x: 111, endPoint y: 218, distance: 190.2
click at [111, 218] on section "Corellium Atlas Automotive Software Development, Testing, and Automation Our vi…" at bounding box center [601, 272] width 1202 height 379
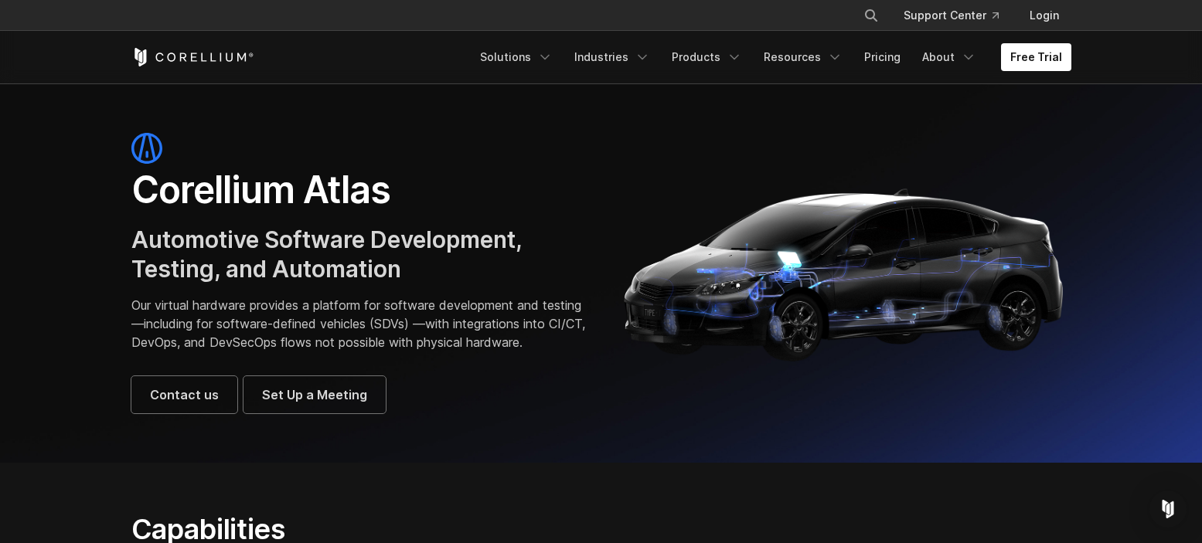
click at [114, 206] on section "Corellium Atlas Automotive Software Development, Testing, and Automation Our vi…" at bounding box center [601, 272] width 1202 height 379
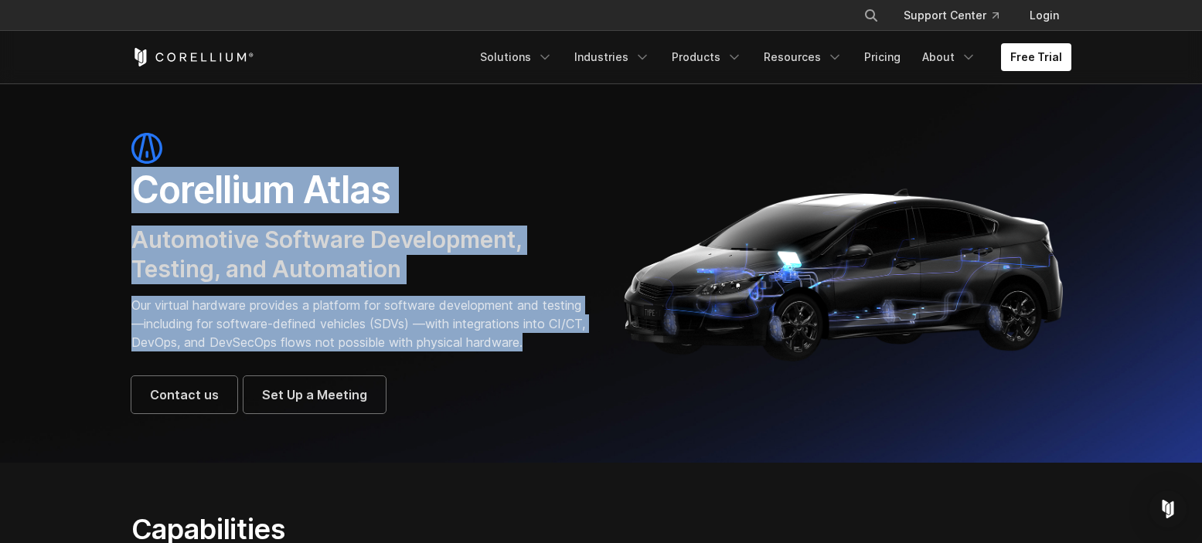
drag, startPoint x: 124, startPoint y: 181, endPoint x: 260, endPoint y: 365, distance: 228.3
click at [267, 366] on div "Corellium Atlas Automotive Software Development, Testing, and Automation Our vi…" at bounding box center [358, 273] width 485 height 281
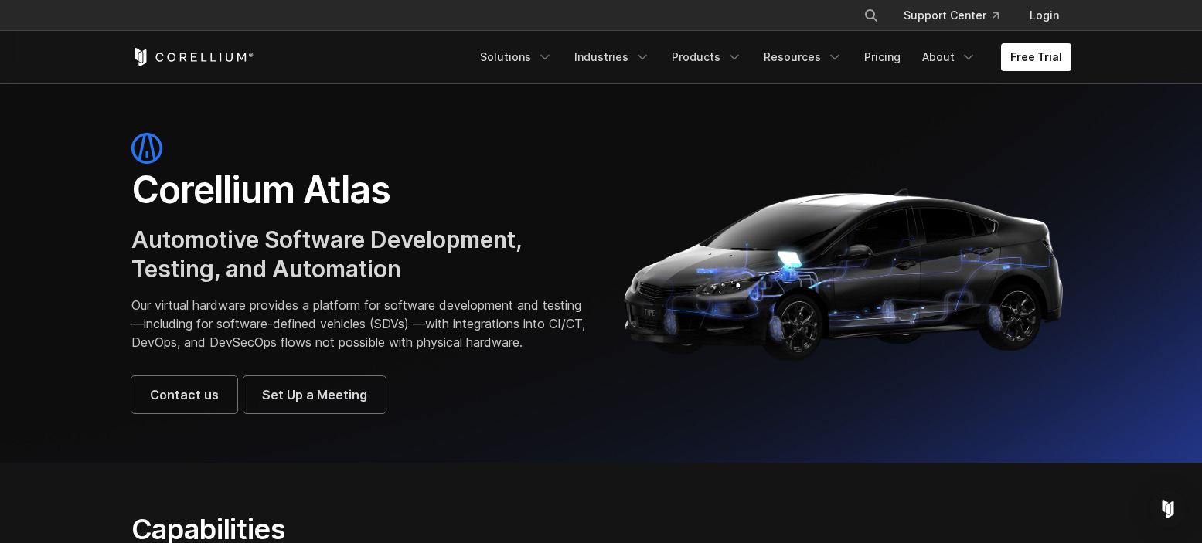
click at [260, 352] on p "Our virtual hardware provides a platform for software development and testing—i…" at bounding box center [358, 324] width 454 height 56
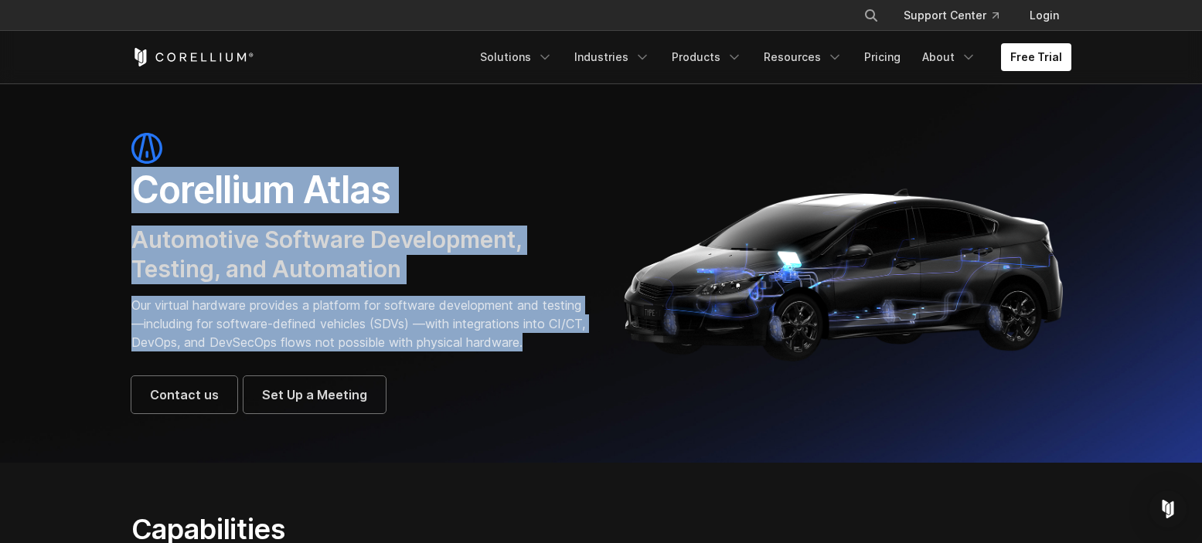
drag, startPoint x: 248, startPoint y: 362, endPoint x: 101, endPoint y: 177, distance: 236.6
click at [100, 179] on section "Corellium Atlas Automotive Software Development, Testing, and Automation Our vi…" at bounding box center [601, 272] width 1202 height 379
click at [101, 177] on section "Corellium Atlas Automotive Software Development, Testing, and Automation Our vi…" at bounding box center [601, 272] width 1202 height 379
drag, startPoint x: 120, startPoint y: 176, endPoint x: 285, endPoint y: 354, distance: 242.8
click at [288, 354] on div "Corellium Atlas Automotive Software Development, Testing, and Automation Our vi…" at bounding box center [358, 273] width 485 height 281
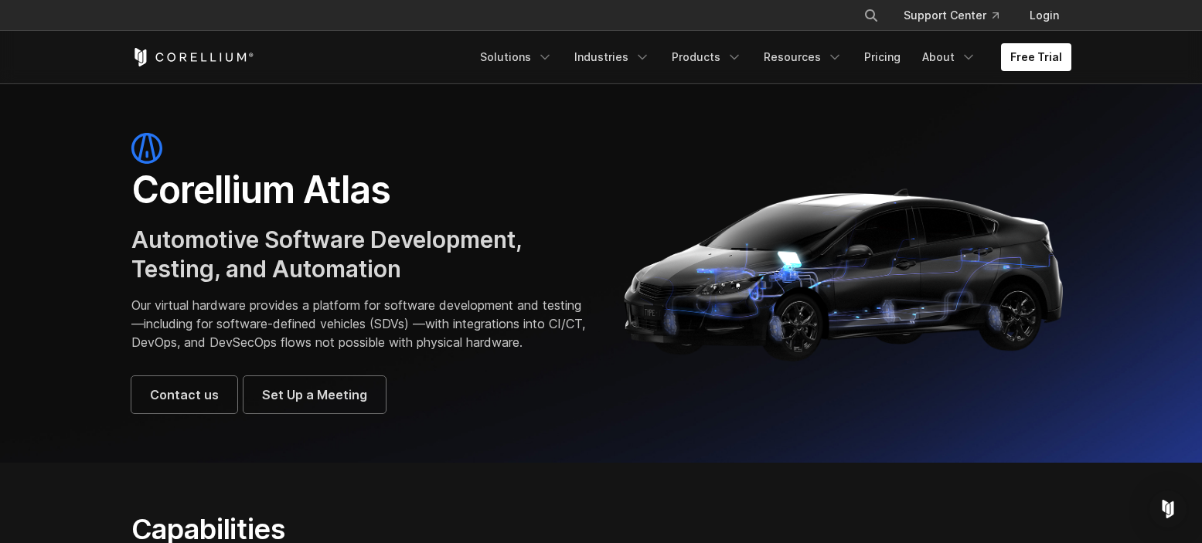
click at [230, 352] on p "Our virtual hardware provides a platform for software development and testing—i…" at bounding box center [358, 324] width 454 height 56
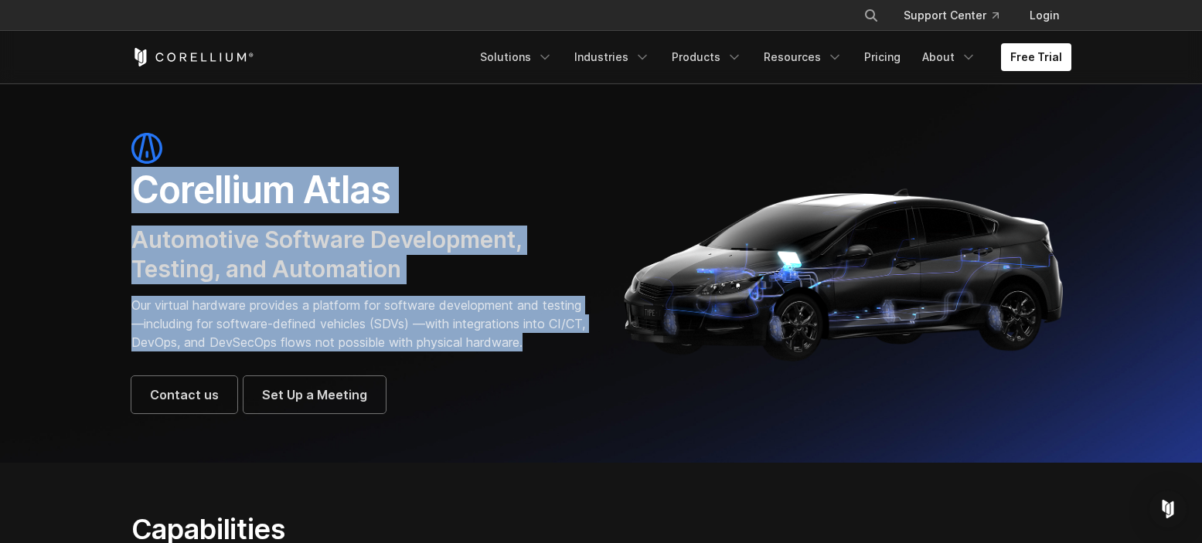
drag, startPoint x: 213, startPoint y: 362, endPoint x: 119, endPoint y: 182, distance: 202.9
click at [119, 182] on div "Corellium Atlas Automotive Software Development, Testing, and Automation Our vi…" at bounding box center [358, 273] width 485 height 281
drag, startPoint x: 119, startPoint y: 182, endPoint x: 264, endPoint y: 353, distance: 223.7
click at [264, 353] on div "Corellium Atlas Automotive Software Development, Testing, and Automation Our vi…" at bounding box center [358, 273] width 485 height 281
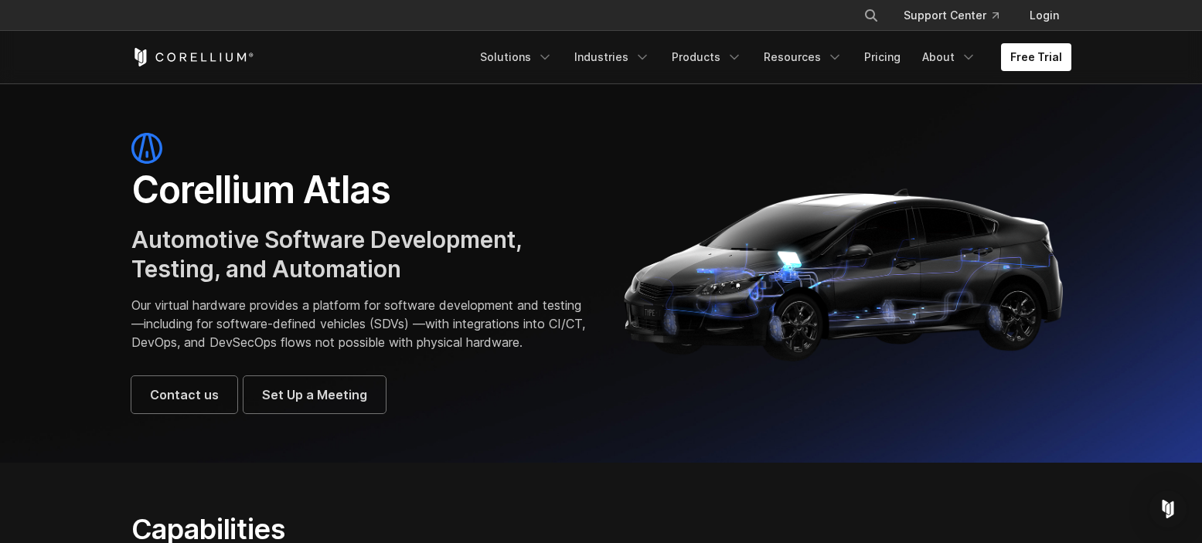
click at [263, 352] on p "Our virtual hardware provides a platform for software development and testing—i…" at bounding box center [358, 324] width 454 height 56
click at [206, 352] on p "Our virtual hardware provides a platform for software development and testing—i…" at bounding box center [358, 324] width 454 height 56
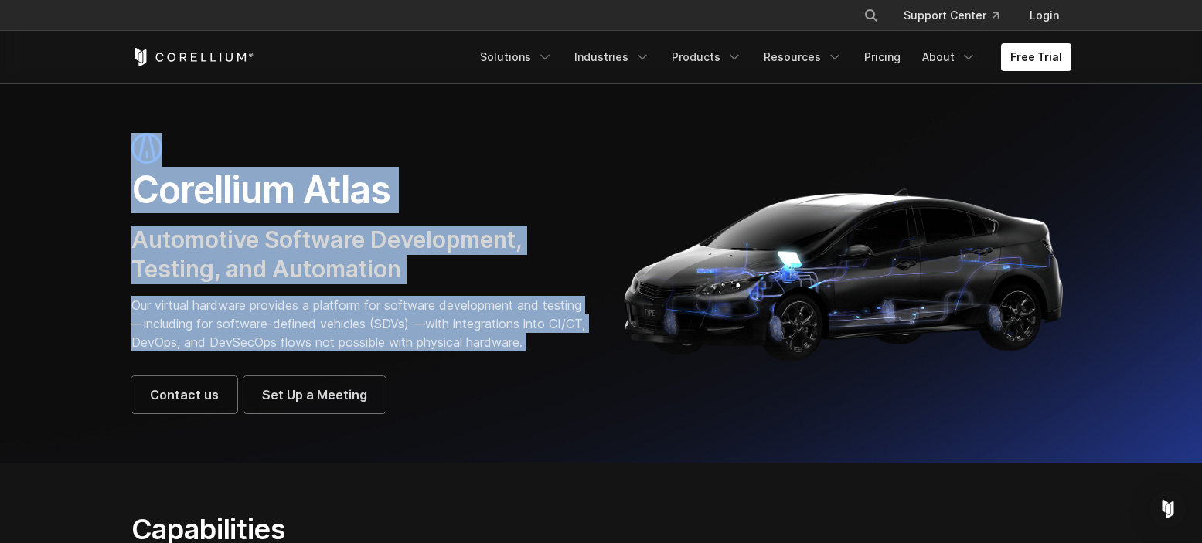
drag, startPoint x: 202, startPoint y: 361, endPoint x: 128, endPoint y: 162, distance: 211.7
click at [128, 162] on div "Corellium Atlas Automotive Software Development, Testing, and Automation Our vi…" at bounding box center [358, 273] width 485 height 281
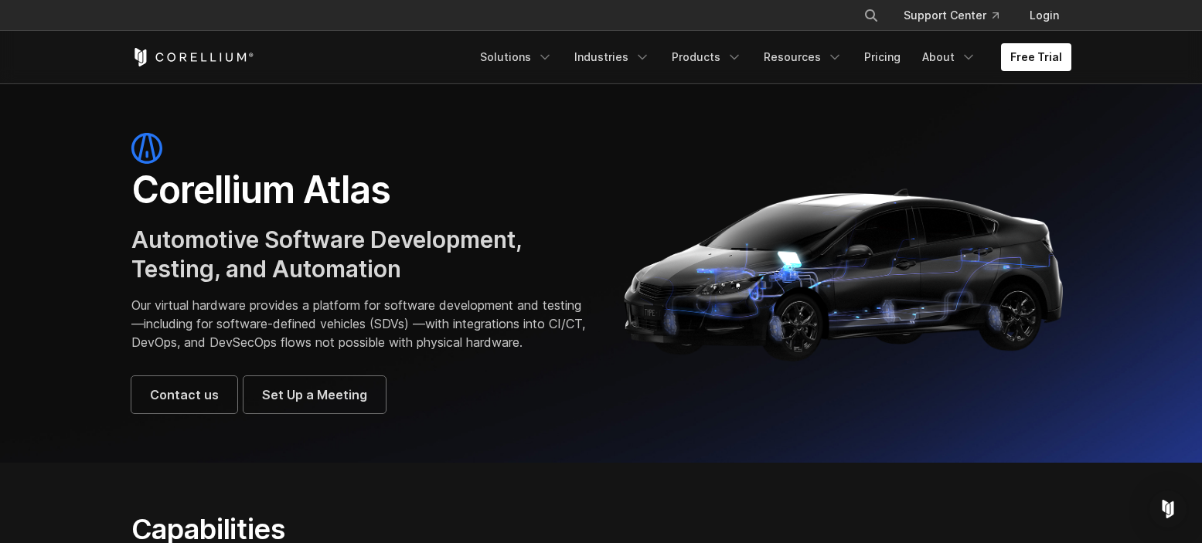
click at [121, 137] on div "Corellium Atlas Automotive Software Development, Testing, and Automation Our vi…" at bounding box center [358, 273] width 485 height 281
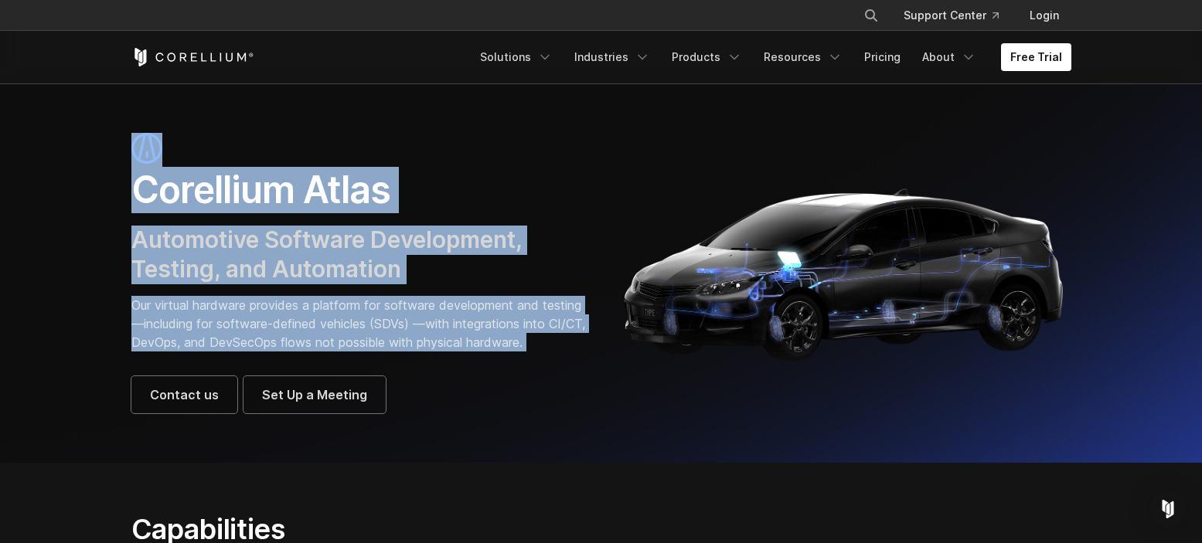
drag, startPoint x: 121, startPoint y: 137, endPoint x: 247, endPoint y: 360, distance: 256.8
click at [248, 359] on div "Corellium Atlas Automotive Software Development, Testing, and Automation Our vi…" at bounding box center [358, 273] width 485 height 281
click at [243, 352] on p "Our virtual hardware provides a platform for software development and testing—i…" at bounding box center [358, 324] width 454 height 56
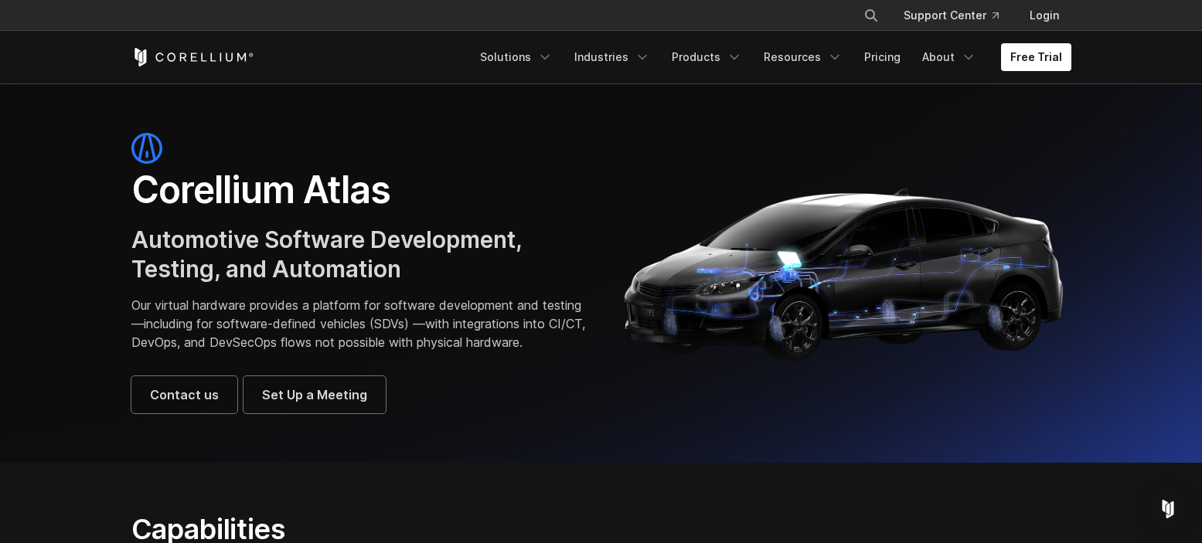
click at [63, 400] on section "Corellium Atlas Automotive Software Development, Testing, and Automation Our vi…" at bounding box center [601, 272] width 1202 height 379
click at [81, 323] on section "Corellium Atlas Automotive Software Development, Testing, and Automation Our vi…" at bounding box center [601, 272] width 1202 height 379
click at [98, 261] on section "Corellium Atlas Automotive Software Development, Testing, and Automation Our vi…" at bounding box center [601, 272] width 1202 height 379
drag, startPoint x: 108, startPoint y: 216, endPoint x: 116, endPoint y: 219, distance: 8.6
click at [114, 219] on section "Corellium Atlas Automotive Software Development, Testing, and Automation Our vi…" at bounding box center [601, 272] width 1202 height 379
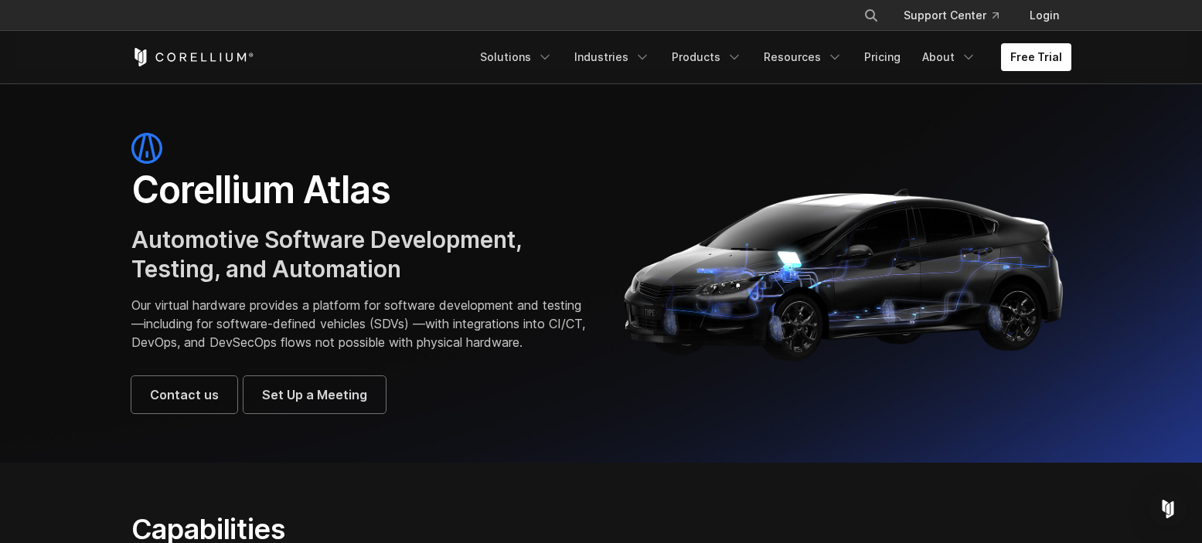
drag, startPoint x: 124, startPoint y: 226, endPoint x: 135, endPoint y: 236, distance: 14.8
click at [135, 235] on div "Corellium Atlas Automotive Software Development, Testing, and Automation Our vi…" at bounding box center [358, 273] width 485 height 281
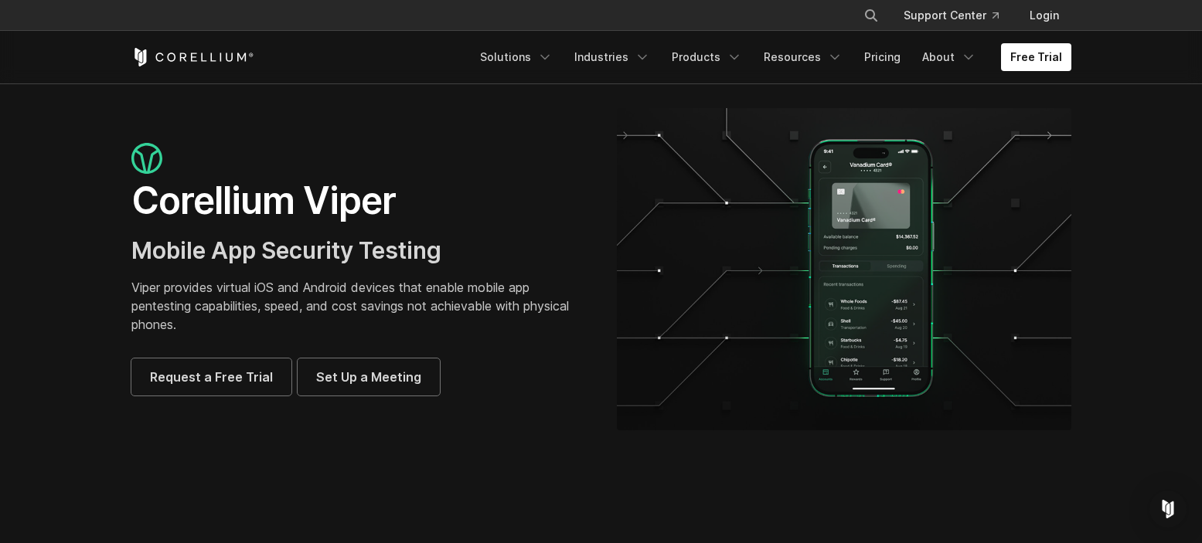
click at [551, 237] on h3 "Mobile App Security Testing" at bounding box center [358, 250] width 454 height 29
click at [306, 298] on p "Viper provides virtual iOS and Android devices that enable mobile app pentestin…" at bounding box center [358, 306] width 454 height 56
click at [135, 285] on p "Viper provides virtual iOS and Android devices that enable mobile app pentestin…" at bounding box center [358, 306] width 454 height 56
click at [249, 299] on p "Viper provides virtual iOS and Android devices that enable mobile app pentestin…" at bounding box center [358, 306] width 454 height 56
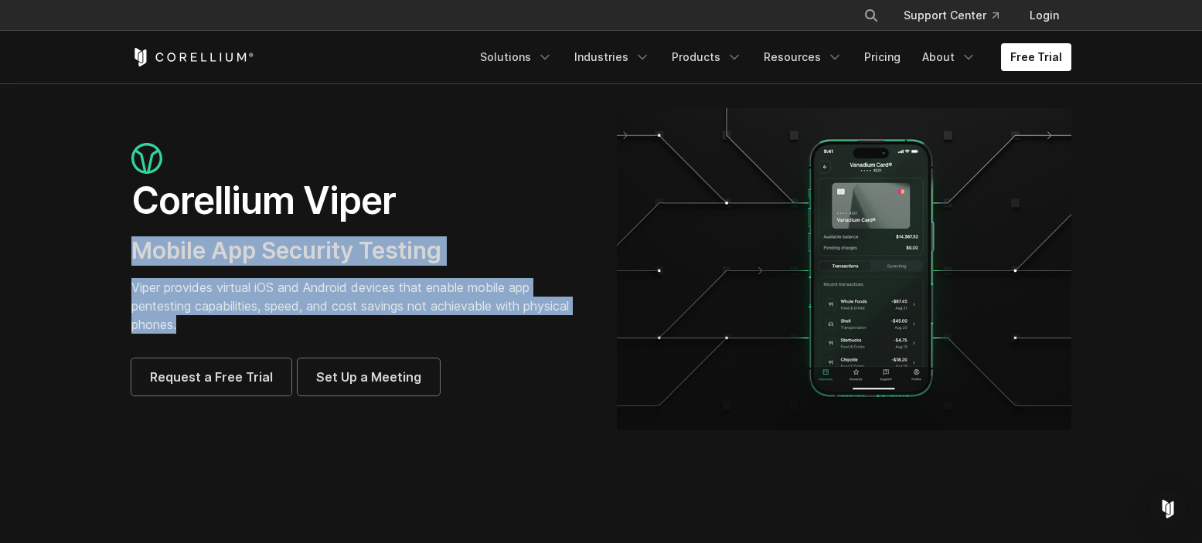
drag, startPoint x: 126, startPoint y: 257, endPoint x: 238, endPoint y: 325, distance: 131.1
click at [239, 324] on div "Corellium Viper Mobile App Security Testing Viper provides virtual iOS and Andr…" at bounding box center [358, 269] width 485 height 253
click at [238, 325] on p "Viper provides virtual iOS and Android devices that enable mobile app pentestin…" at bounding box center [358, 306] width 454 height 56
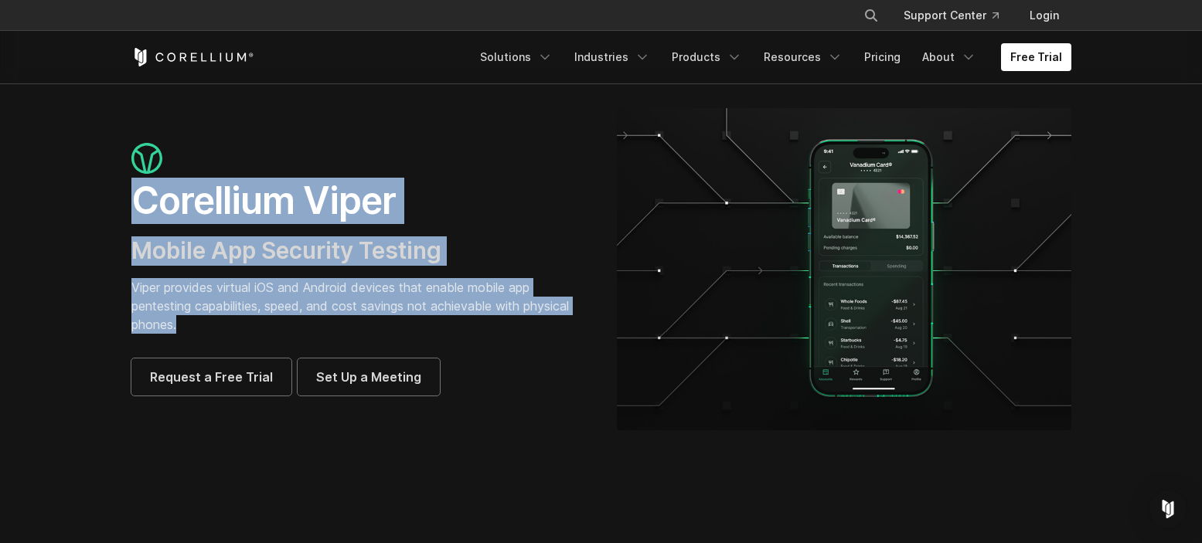
drag, startPoint x: 207, startPoint y: 332, endPoint x: 121, endPoint y: 203, distance: 154.8
click at [121, 204] on div "Corellium Viper Mobile App Security Testing Viper provides virtual iOS and Andr…" at bounding box center [358, 269] width 485 height 253
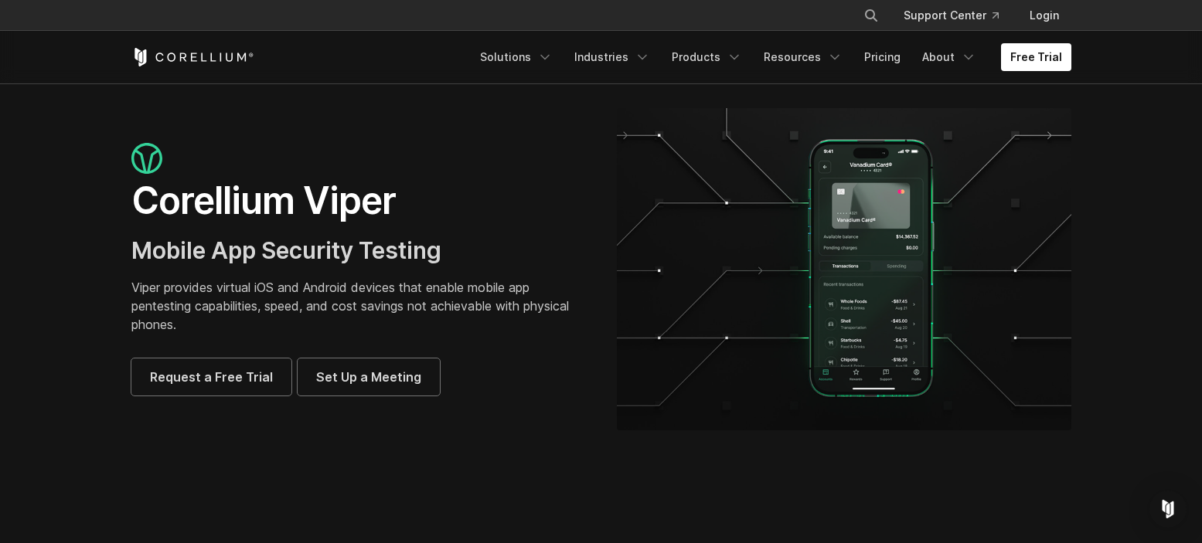
click at [121, 190] on div "Corellium Viper Mobile App Security Testing Viper provides virtual iOS and Andr…" at bounding box center [358, 269] width 485 height 253
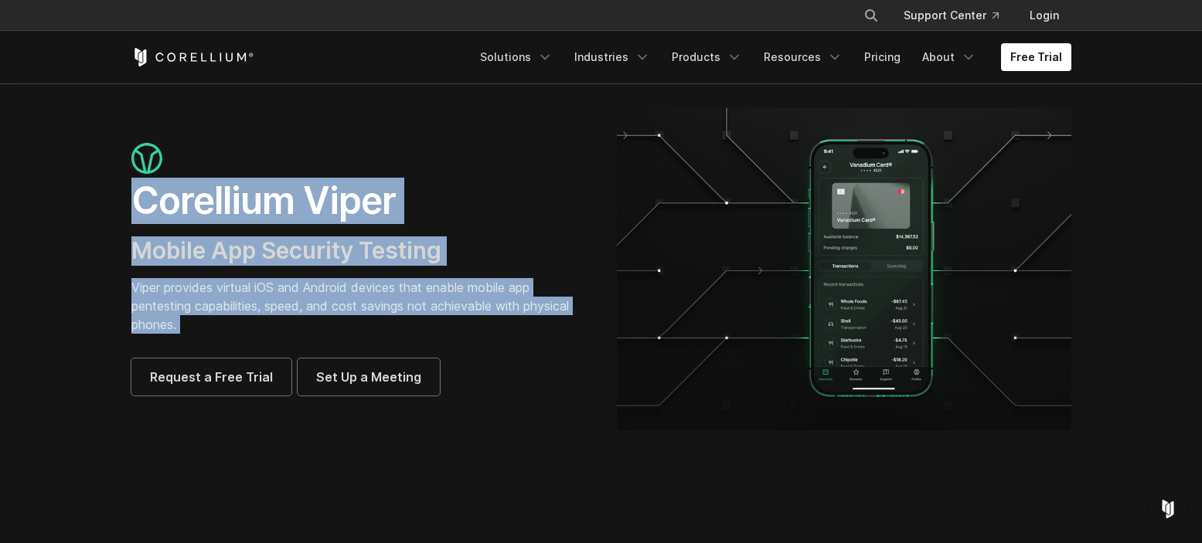
drag, startPoint x: 121, startPoint y: 190, endPoint x: 288, endPoint y: 329, distance: 217.3
click at [288, 329] on div "Corellium Viper Mobile App Security Testing Viper provides virtual iOS and Andr…" at bounding box center [358, 269] width 485 height 253
click at [258, 319] on p "Viper provides virtual iOS and Android devices that enable mobile app pentestin…" at bounding box center [358, 306] width 454 height 56
drag, startPoint x: 247, startPoint y: 321, endPoint x: 131, endPoint y: 204, distance: 164.5
click at [132, 205] on div "Corellium Viper Mobile App Security Testing Viper provides virtual iOS and Andr…" at bounding box center [358, 269] width 454 height 253
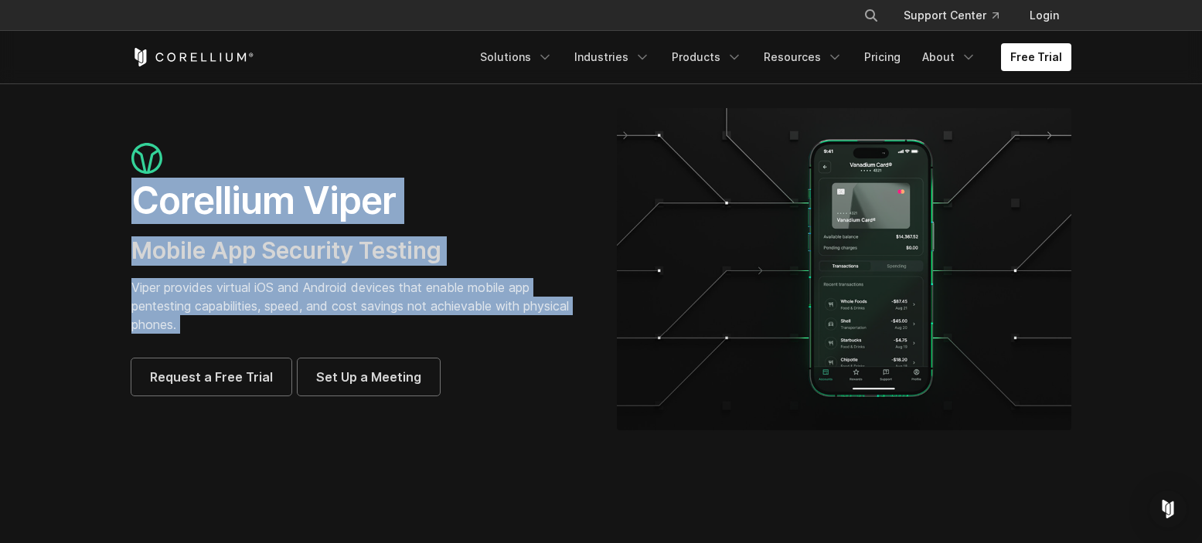
click at [131, 204] on h1 "Corellium Viper" at bounding box center [358, 201] width 454 height 46
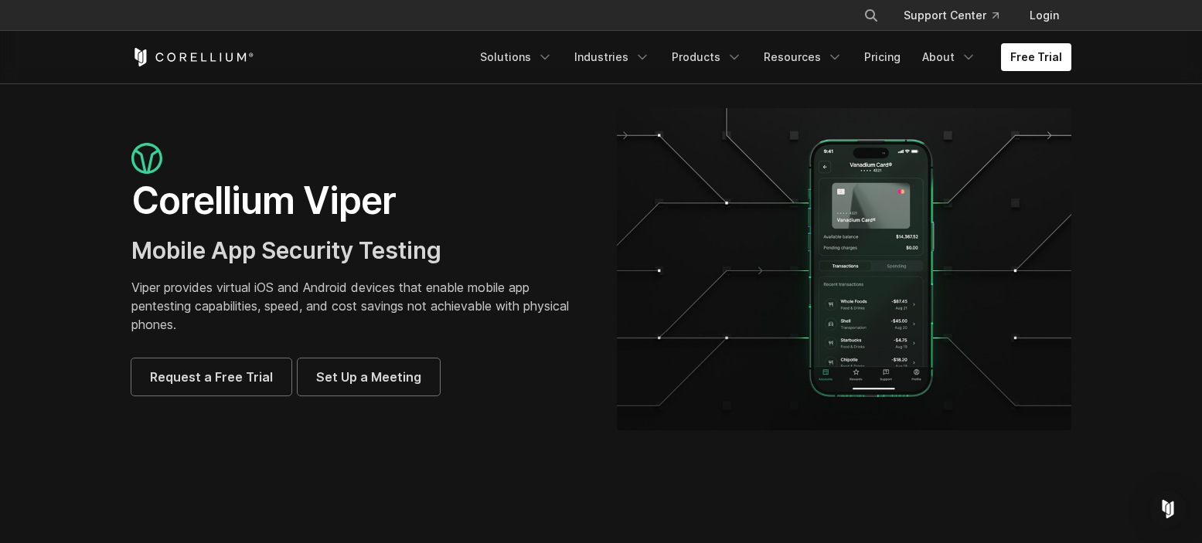
drag, startPoint x: 131, startPoint y: 204, endPoint x: 264, endPoint y: 332, distance: 184.2
click at [286, 347] on div "Corellium Viper Mobile App Security Testing Viper provides virtual iOS and Andr…" at bounding box center [358, 269] width 454 height 253
click at [256, 328] on p "Viper provides virtual iOS and Android devices that enable mobile app pentestin…" at bounding box center [358, 306] width 454 height 56
drag, startPoint x: 109, startPoint y: 200, endPoint x: 116, endPoint y: 204, distance: 8.0
click at [114, 203] on section "Corellium Viper Mobile App Security Testing Viper provides virtual iOS and Andr…" at bounding box center [601, 275] width 1202 height 384
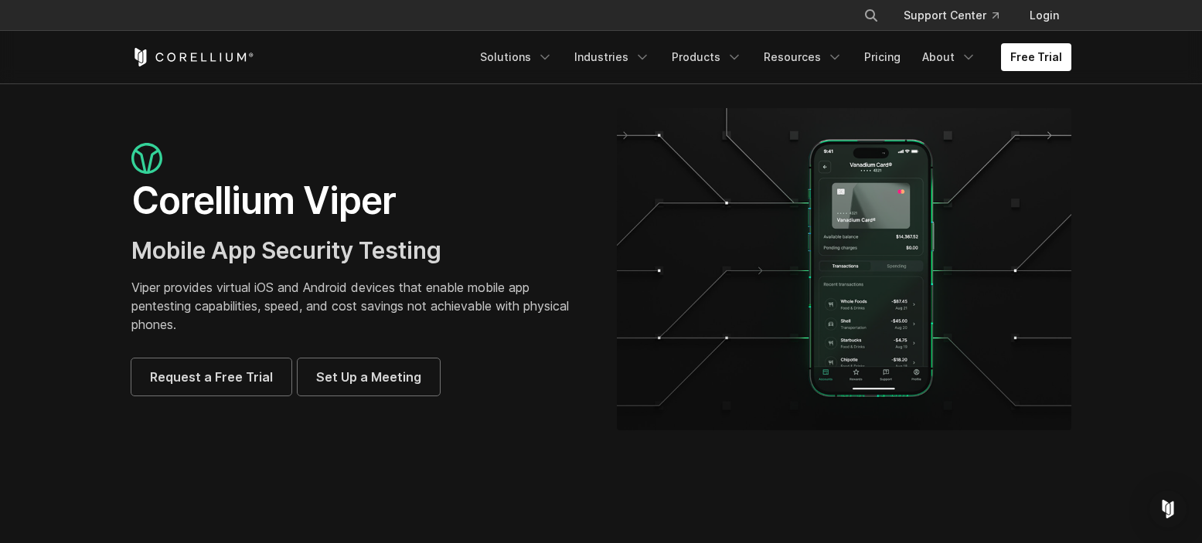
drag, startPoint x: 116, startPoint y: 204, endPoint x: 479, endPoint y: 400, distance: 412.5
click at [479, 400] on div "Corellium Viper Mobile App Security Testing Viper provides virtual iOS and Andr…" at bounding box center [601, 269] width 971 height 322
click at [478, 400] on div "Corellium Viper Mobile App Security Testing Viper provides virtual iOS and Andr…" at bounding box center [601, 269] width 971 height 322
drag, startPoint x: 460, startPoint y: 406, endPoint x: 108, endPoint y: 214, distance: 400.5
click at [108, 214] on section "Corellium Viper Mobile App Security Testing Viper provides virtual iOS and Andr…" at bounding box center [601, 275] width 1202 height 384
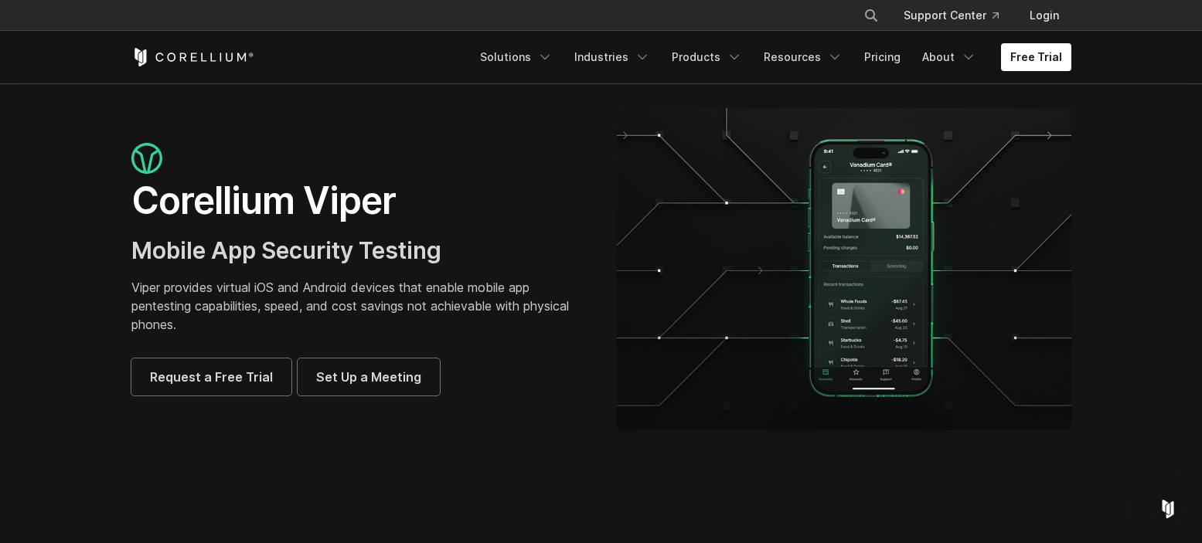
click at [107, 212] on section "Corellium Viper Mobile App Security Testing Viper provides virtual iOS and Andr…" at bounding box center [601, 275] width 1202 height 384
drag, startPoint x: 132, startPoint y: 200, endPoint x: 474, endPoint y: 432, distance: 412.8
click at [476, 434] on section "Corellium Viper Mobile App Security Testing Viper provides virtual iOS and Andr…" at bounding box center [601, 275] width 1202 height 384
click at [474, 432] on section "Corellium Viper Mobile App Security Testing Viper provides virtual iOS and Andr…" at bounding box center [601, 275] width 1202 height 384
drag, startPoint x: 464, startPoint y: 437, endPoint x: 90, endPoint y: 169, distance: 459.8
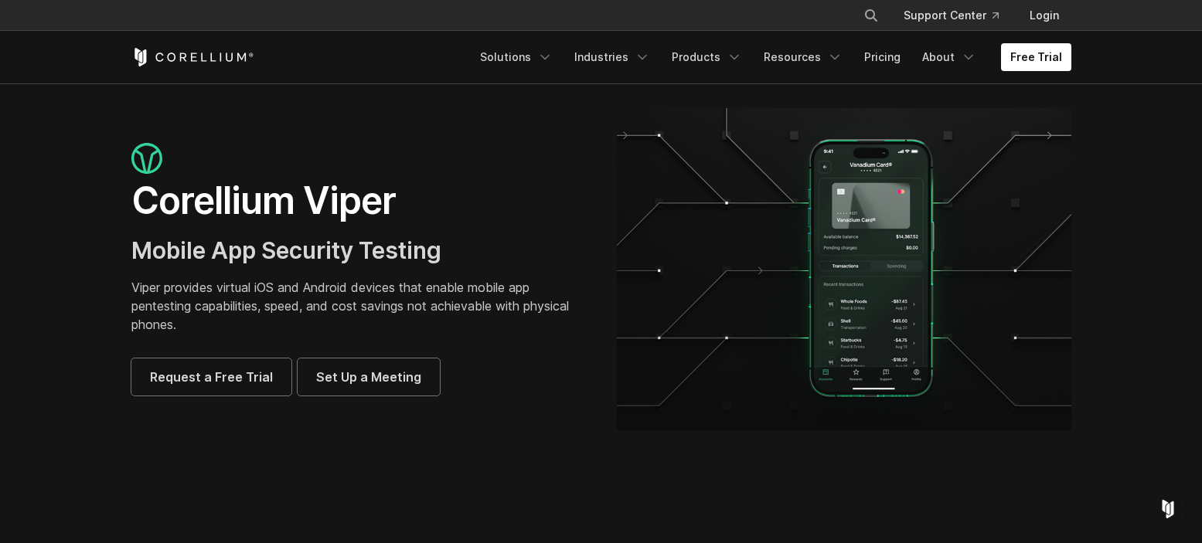
click at [90, 169] on section "Corellium Viper Mobile App Security Testing Viper provides virtual iOS and Andr…" at bounding box center [601, 275] width 1202 height 384
drag, startPoint x: 110, startPoint y: 162, endPoint x: 471, endPoint y: 395, distance: 429.8
click at [498, 410] on section "Corellium Viper Mobile App Security Testing Viper provides virtual iOS and Andr…" at bounding box center [601, 275] width 1202 height 384
click at [464, 391] on div "Request a Free Trial Set Up a Meeting" at bounding box center [358, 377] width 454 height 37
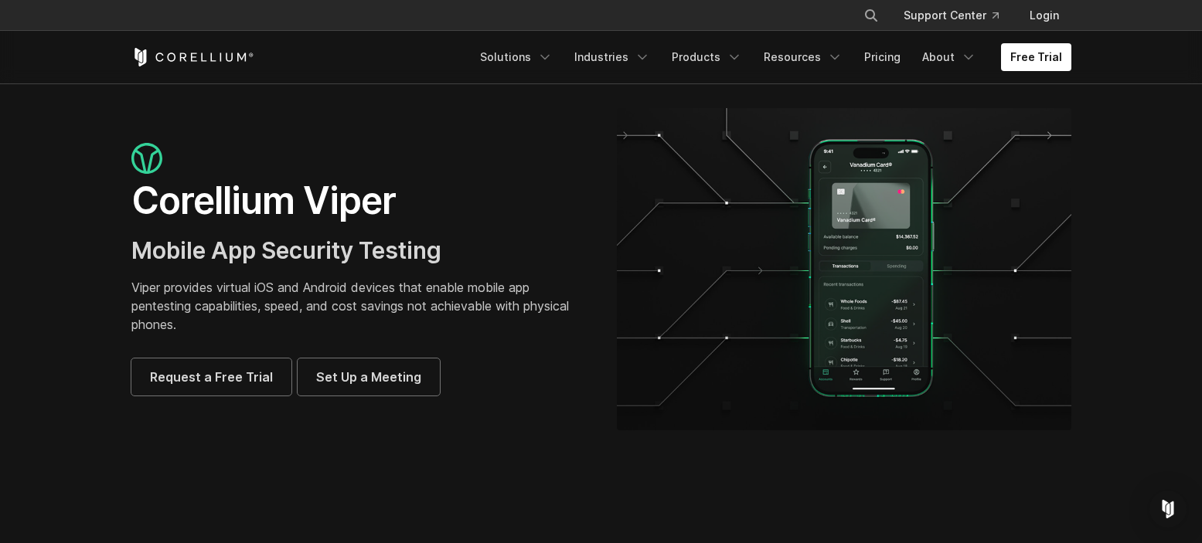
drag, startPoint x: 451, startPoint y: 388, endPoint x: 104, endPoint y: 160, distance: 415.2
click at [104, 160] on section "Corellium Viper Mobile App Security Testing Viper provides virtual iOS and Andr…" at bounding box center [601, 275] width 1202 height 384
drag, startPoint x: 104, startPoint y: 160, endPoint x: 460, endPoint y: 384, distance: 420.2
click at [460, 384] on section "Corellium Viper Mobile App Security Testing Viper provides virtual iOS and Andr…" at bounding box center [601, 275] width 1202 height 384
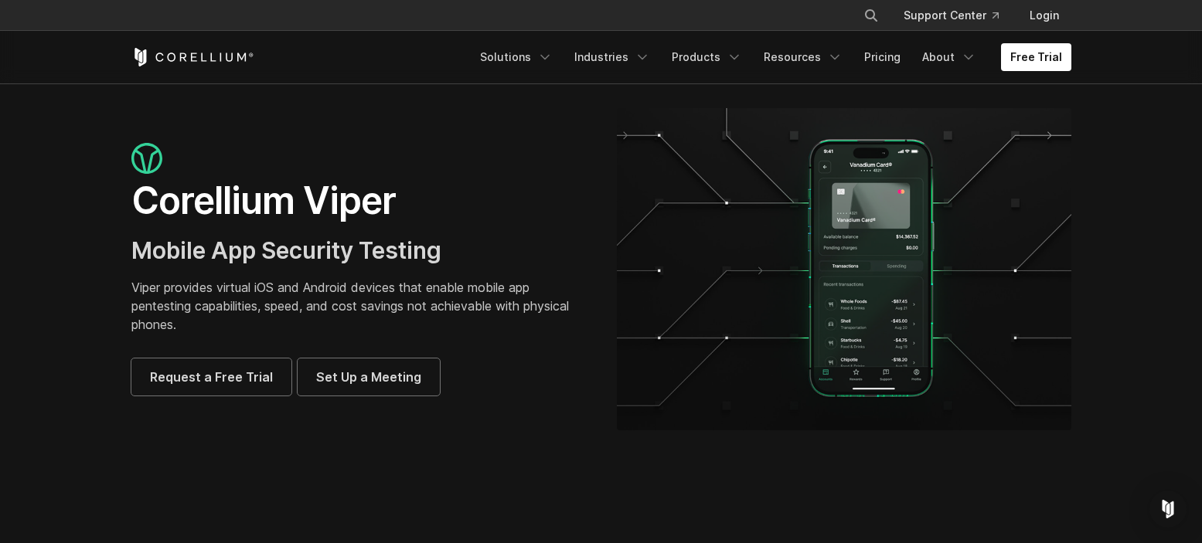
click at [453, 389] on div "Request a Free Trial Set Up a Meeting" at bounding box center [358, 377] width 454 height 37
drag, startPoint x: 444, startPoint y: 388, endPoint x: 98, endPoint y: 152, distance: 418.2
click at [99, 155] on section "Corellium Viper Mobile App Security Testing Viper provides virtual iOS and Andr…" at bounding box center [601, 275] width 1202 height 384
click at [98, 151] on section "Corellium Viper Mobile App Security Testing Viper provides virtual iOS and Andr…" at bounding box center [601, 275] width 1202 height 384
drag, startPoint x: 100, startPoint y: 149, endPoint x: 468, endPoint y: 400, distance: 445.4
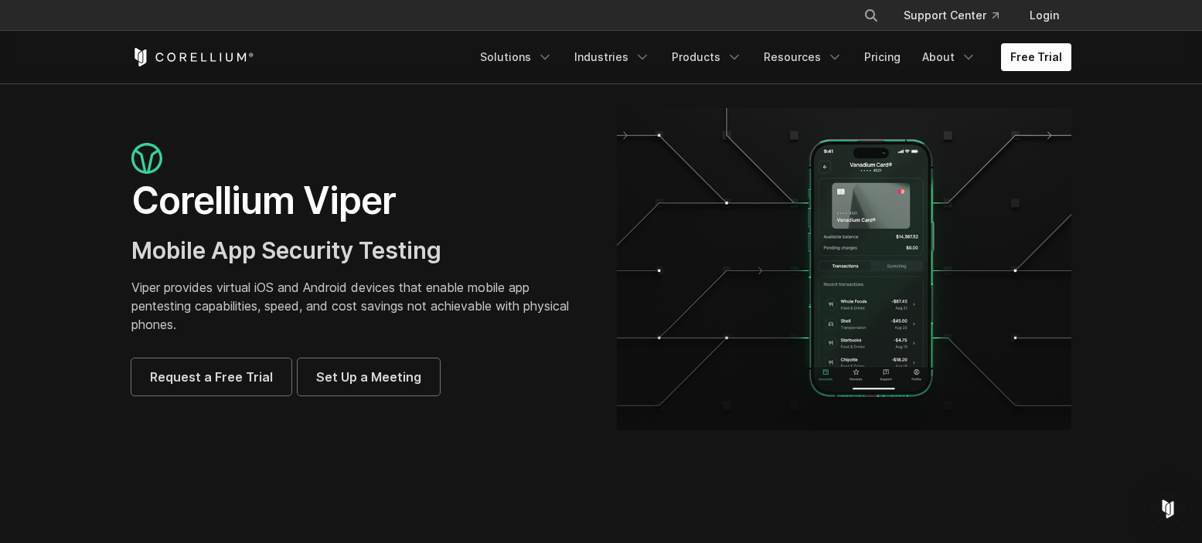
click at [468, 400] on section "Corellium Viper Mobile App Security Testing Viper provides virtual iOS and Andr…" at bounding box center [601, 275] width 1202 height 384
click at [468, 400] on div "Corellium Viper Mobile App Security Testing Viper provides virtual iOS and Andr…" at bounding box center [601, 269] width 971 height 322
drag, startPoint x: 465, startPoint y: 400, endPoint x: 101, endPoint y: 144, distance: 445.3
click at [100, 145] on section "Corellium Viper Mobile App Security Testing Viper provides virtual iOS and Andr…" at bounding box center [601, 275] width 1202 height 384
click at [101, 144] on section "Corellium Viper Mobile App Security Testing Viper provides virtual iOS and Andr…" at bounding box center [601, 275] width 1202 height 384
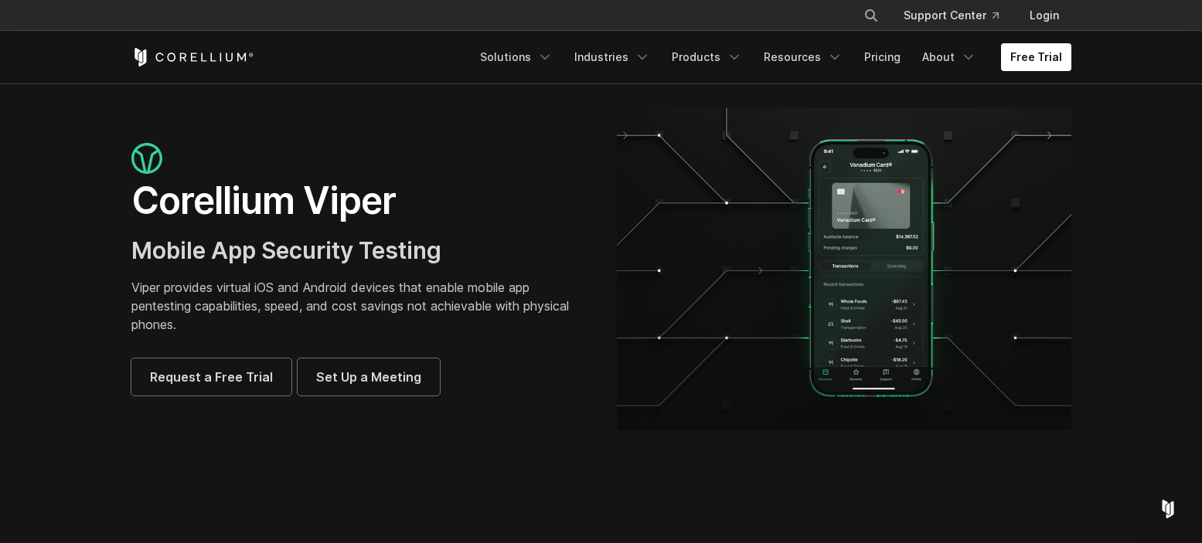
drag, startPoint x: 85, startPoint y: 149, endPoint x: 453, endPoint y: 412, distance: 452.1
click at [452, 412] on section "Corellium Viper Mobile App Security Testing Viper provides virtual iOS and Andr…" at bounding box center [601, 275] width 1202 height 384
click at [453, 412] on div "Corellium Viper Mobile App Security Testing Viper provides virtual iOS and Andr…" at bounding box center [601, 269] width 971 height 322
drag, startPoint x: 462, startPoint y: 430, endPoint x: 84, endPoint y: 148, distance: 471.6
click at [84, 148] on section "Corellium Viper Mobile App Security Testing Viper provides virtual iOS and Andr…" at bounding box center [601, 275] width 1202 height 384
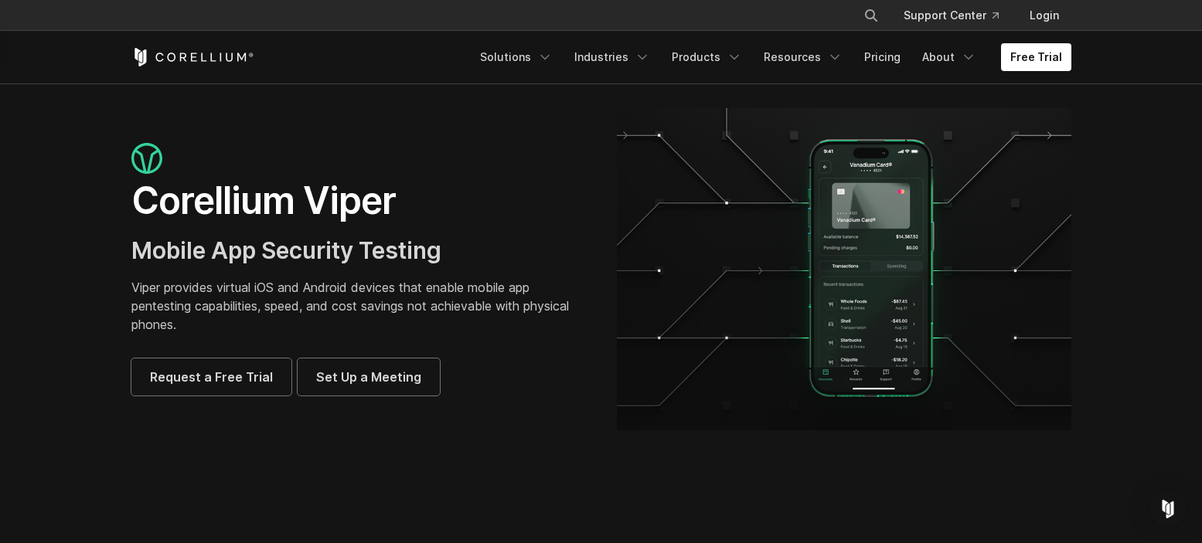
click at [85, 148] on section "Corellium Viper Mobile App Security Testing Viper provides virtual iOS and Andr…" at bounding box center [601, 275] width 1202 height 384
drag, startPoint x: 114, startPoint y: 149, endPoint x: 474, endPoint y: 397, distance: 437.3
click at [474, 384] on div "Corellium Viper Mobile App Security Testing Viper provides virtual iOS and Andr…" at bounding box center [358, 269] width 485 height 253
click at [474, 397] on div "Corellium Viper Mobile App Security Testing Viper provides virtual iOS and Andr…" at bounding box center [601, 269] width 971 height 322
click at [447, 417] on div "Corellium Viper Mobile App Security Testing Viper provides virtual iOS and Andr…" at bounding box center [601, 269] width 971 height 322
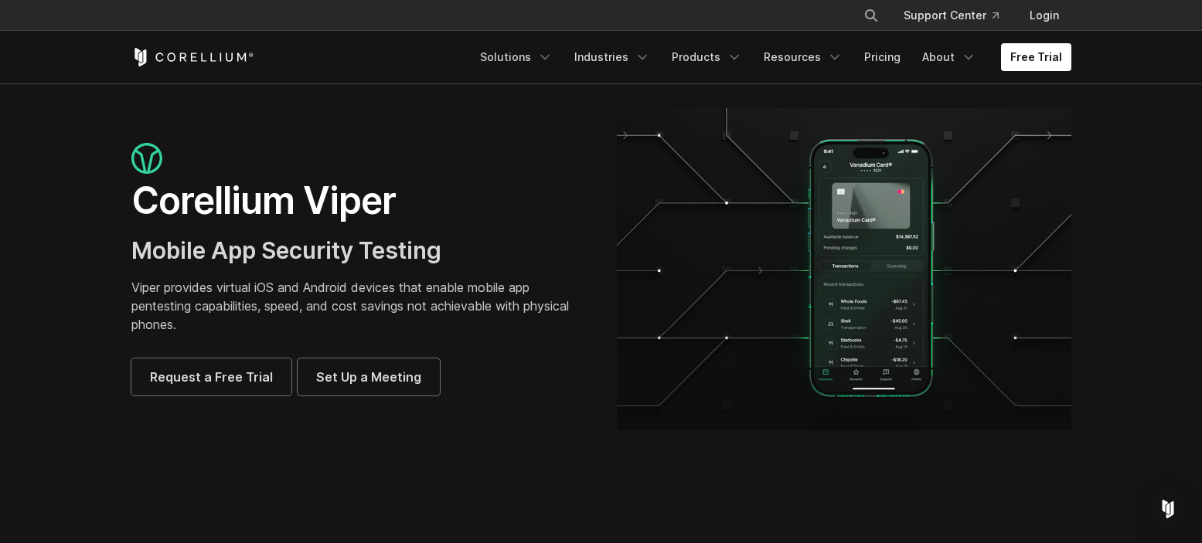
drag, startPoint x: 466, startPoint y: 388, endPoint x: 117, endPoint y: 179, distance: 407.3
click at [117, 182] on div "Corellium Viper Mobile App Security Testing Viper provides virtual iOS and Andr…" at bounding box center [358, 269] width 485 height 253
click at [120, 155] on div "Corellium Viper Mobile App Security Testing Viper provides virtual iOS and Andr…" at bounding box center [358, 269] width 485 height 253
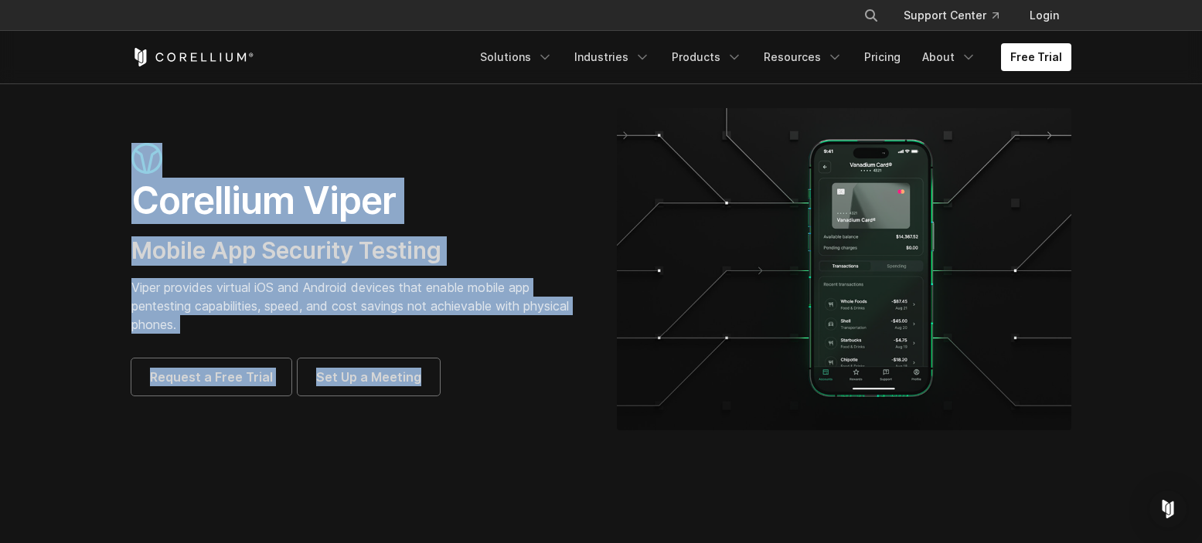
drag, startPoint x: 120, startPoint y: 155, endPoint x: 480, endPoint y: 398, distance: 434.2
click at [480, 398] on div "Corellium Viper Mobile App Security Testing Viper provides virtual iOS and Andr…" at bounding box center [601, 269] width 971 height 322
drag, startPoint x: 120, startPoint y: 198, endPoint x: 453, endPoint y: 406, distance: 392.6
click at [440, 408] on div "Corellium Viper Mobile App Security Testing Viper provides virtual iOS and Andr…" at bounding box center [601, 269] width 971 height 322
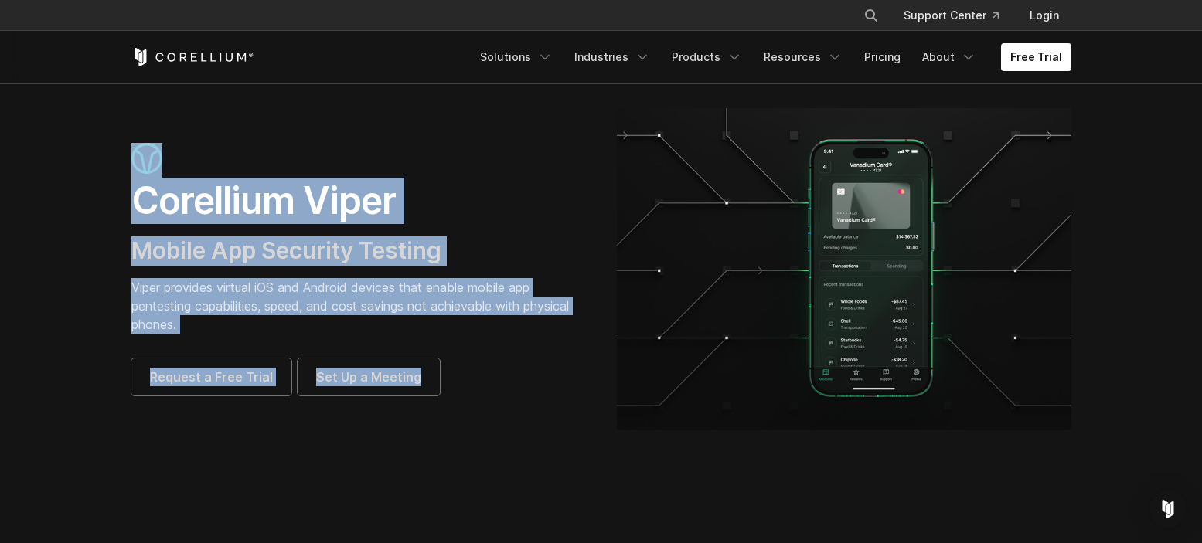
click at [453, 406] on div "Corellium Viper Mobile App Security Testing Viper provides virtual iOS and Andr…" at bounding box center [601, 269] width 971 height 322
drag, startPoint x: 451, startPoint y: 406, endPoint x: 96, endPoint y: 199, distance: 411.4
click at [97, 200] on section "Corellium Viper Mobile App Security Testing Viper provides virtual iOS and Andr…" at bounding box center [601, 275] width 1202 height 384
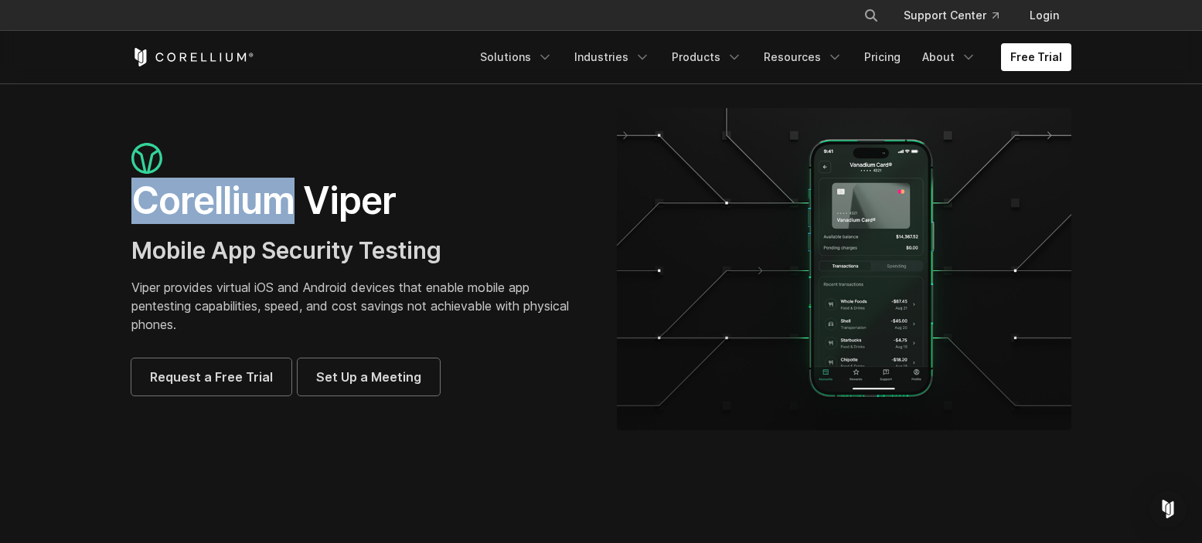
click at [97, 197] on section "Corellium Viper Mobile App Security Testing Viper provides virtual iOS and Andr…" at bounding box center [601, 275] width 1202 height 384
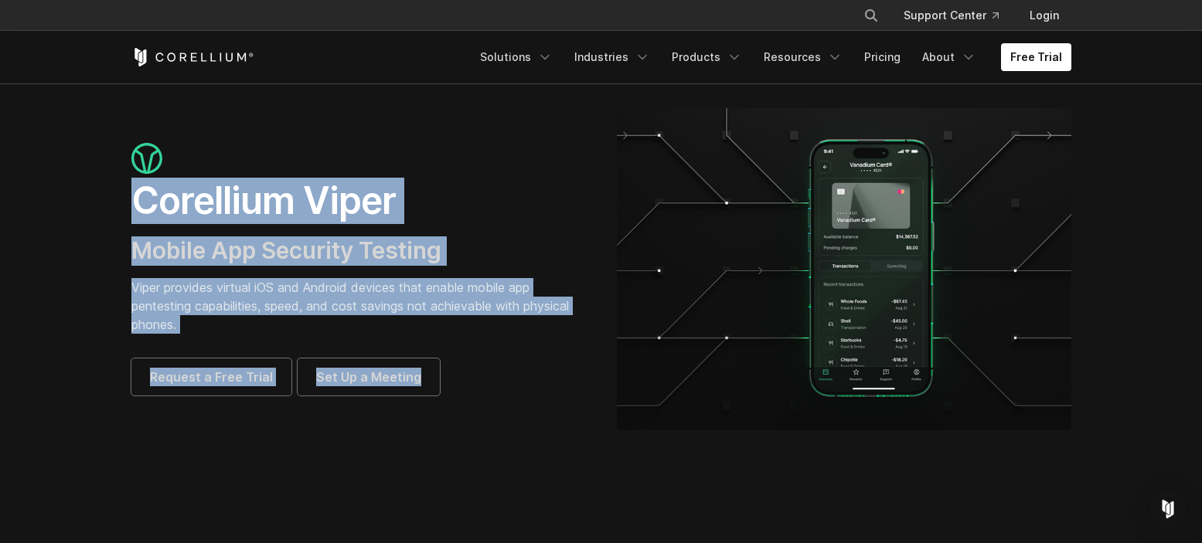
drag, startPoint x: 111, startPoint y: 193, endPoint x: 500, endPoint y: 407, distance: 443.8
click at [504, 408] on section "Corellium Viper Mobile App Security Testing Viper provides virtual iOS and Andr…" at bounding box center [601, 275] width 1202 height 384
click at [500, 407] on div "Corellium Viper Mobile App Security Testing Viper provides virtual iOS and Andr…" at bounding box center [601, 269] width 971 height 322
drag, startPoint x: 434, startPoint y: 418, endPoint x: 127, endPoint y: 176, distance: 390.7
click at [127, 176] on div "Corellium Viper Mobile App Security Testing Viper provides virtual iOS and Andr…" at bounding box center [601, 269] width 971 height 322
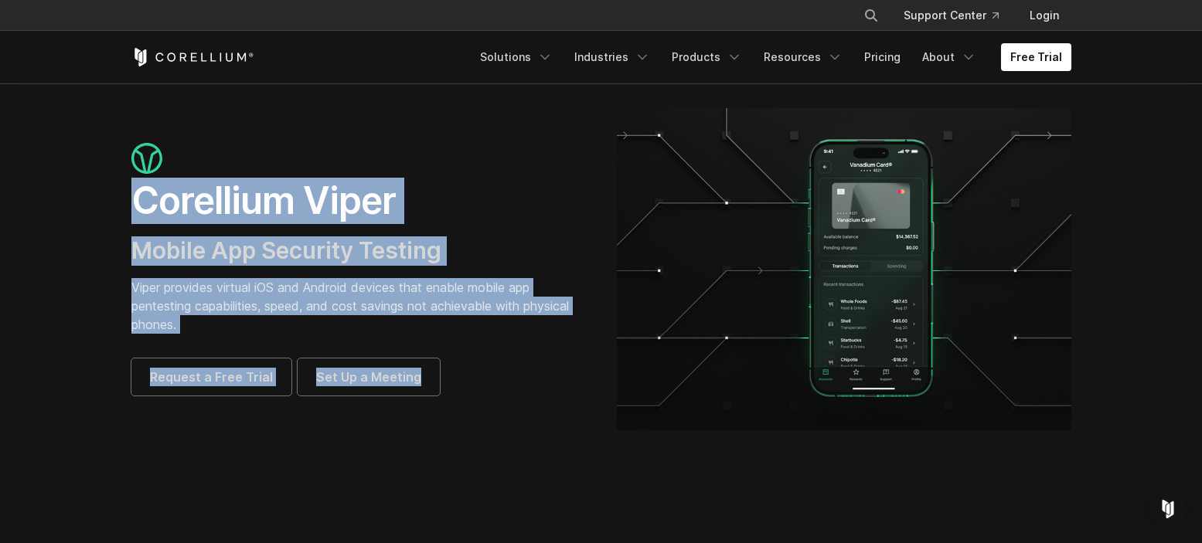
click at [116, 189] on div "Corellium Viper Mobile App Security Testing Viper provides virtual iOS and Andr…" at bounding box center [358, 269] width 485 height 253
drag, startPoint x: 117, startPoint y: 155, endPoint x: 508, endPoint y: 452, distance: 490.7
click at [510, 453] on section "Corellium Viper Mobile App Security Testing Viper provides virtual iOS and Andr…" at bounding box center [601, 275] width 1202 height 384
click at [508, 452] on section "Corellium Viper Mobile App Security Testing Viper provides virtual iOS and Andr…" at bounding box center [601, 275] width 1202 height 384
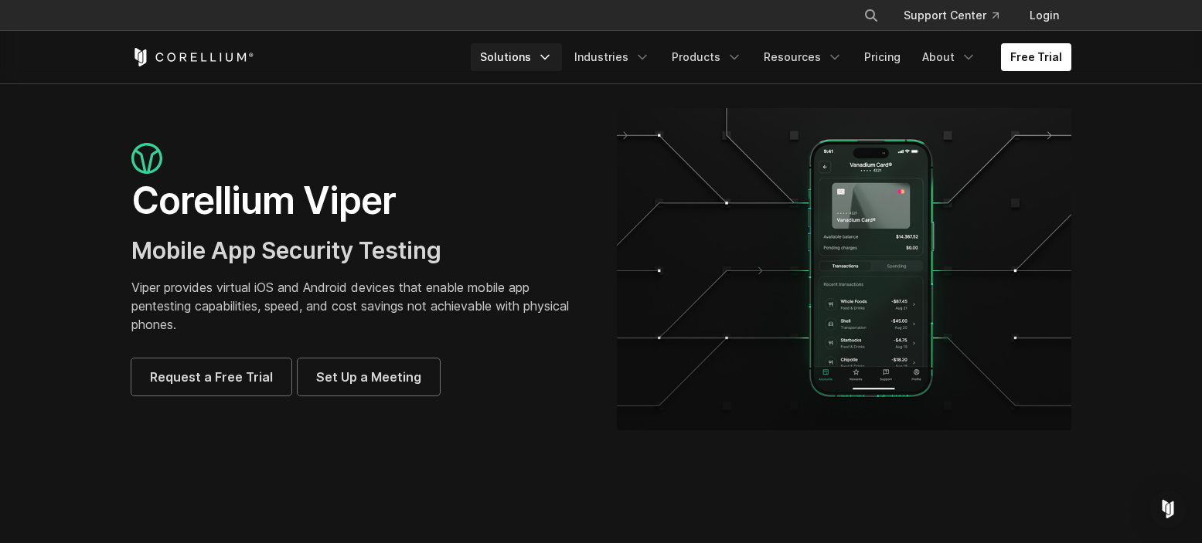
click at [521, 64] on link "Solutions" at bounding box center [516, 57] width 91 height 28
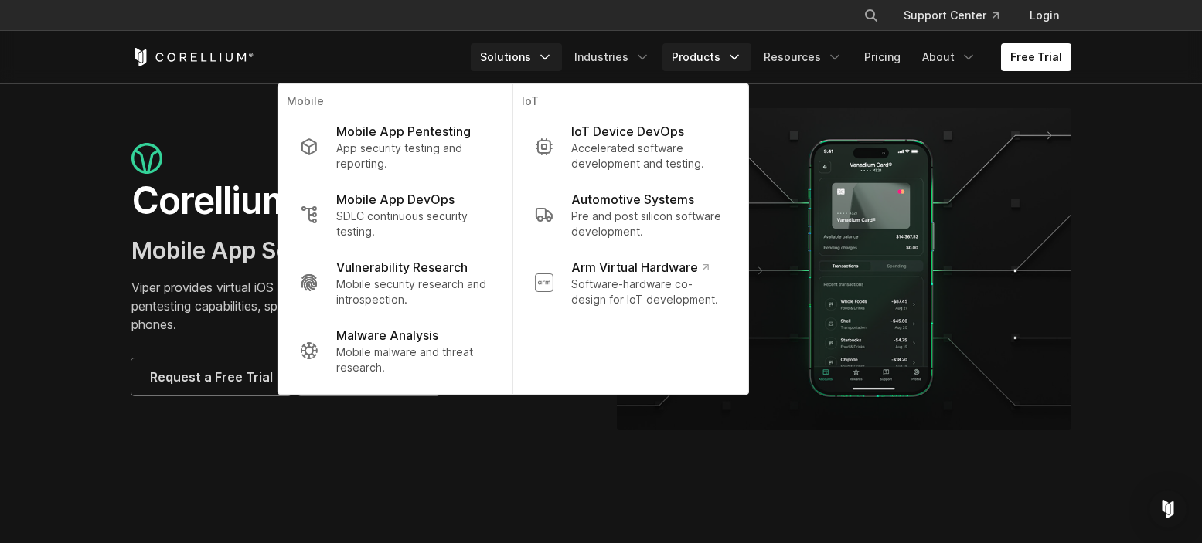
click at [733, 54] on icon "Navigation Menu" at bounding box center [733, 56] width 15 height 15
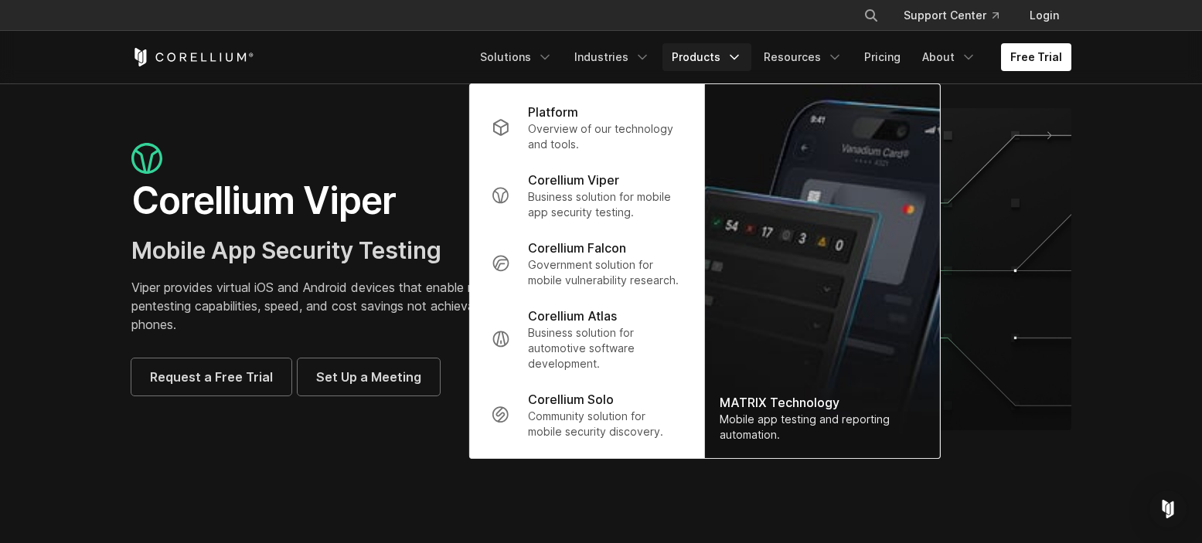
click at [383, 150] on div at bounding box center [358, 160] width 454 height 35
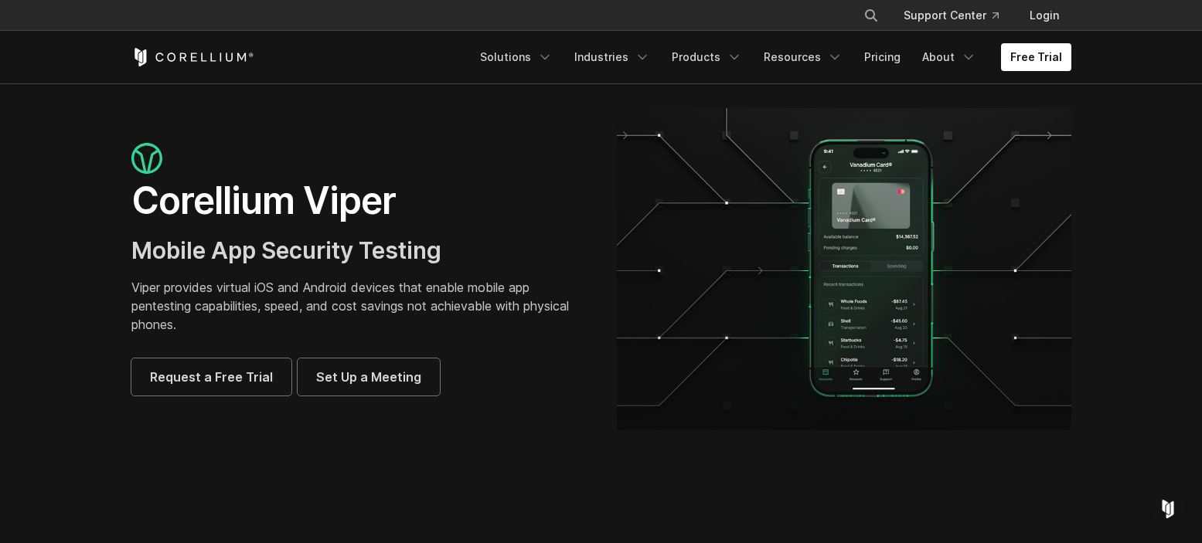
click at [533, 401] on div "Corellium Viper Mobile App Security Testing Viper provides virtual iOS and Andr…" at bounding box center [601, 269] width 971 height 322
click at [247, 284] on p "Viper provides virtual iOS and Android devices that enable mobile app pentestin…" at bounding box center [358, 306] width 454 height 56
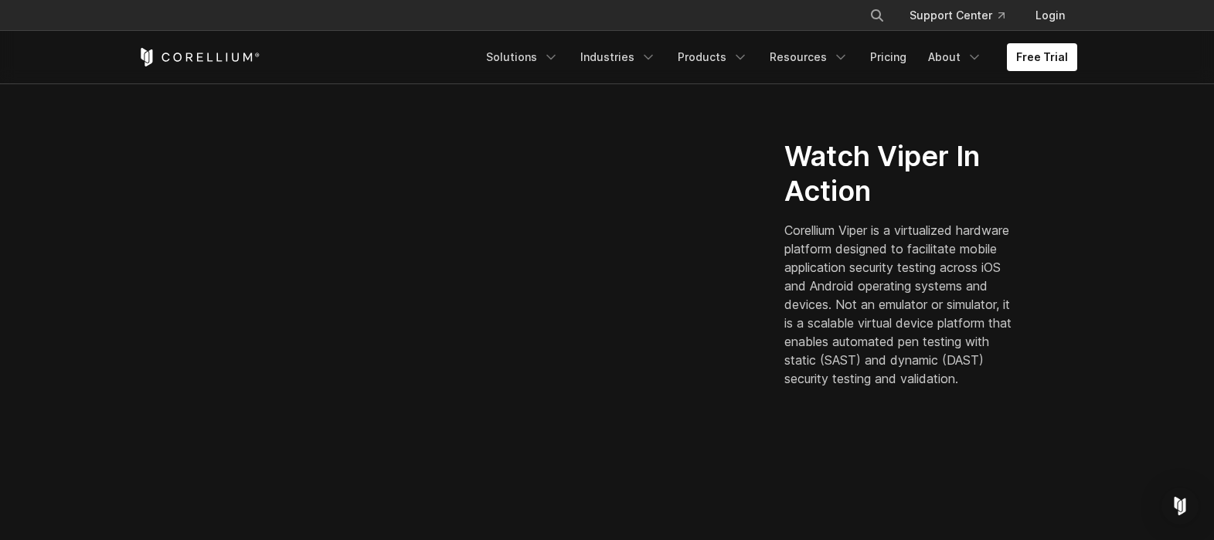
scroll to position [665, 0]
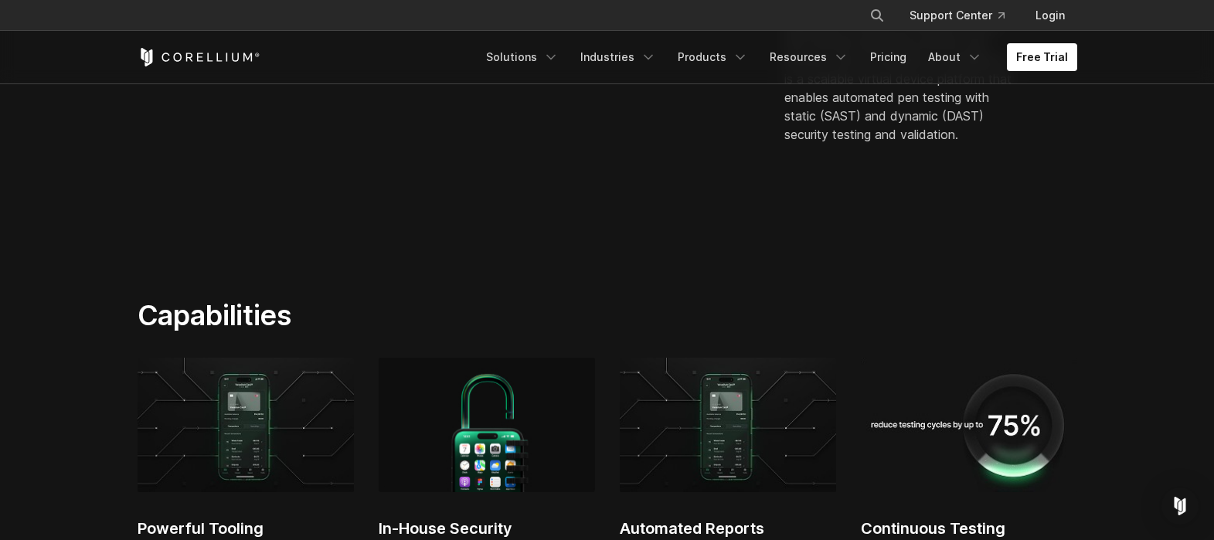
click at [342, 267] on section "Capabilities Powerful Tooling Security teams love our built-in, powerful tools,…" at bounding box center [607, 531] width 1214 height 565
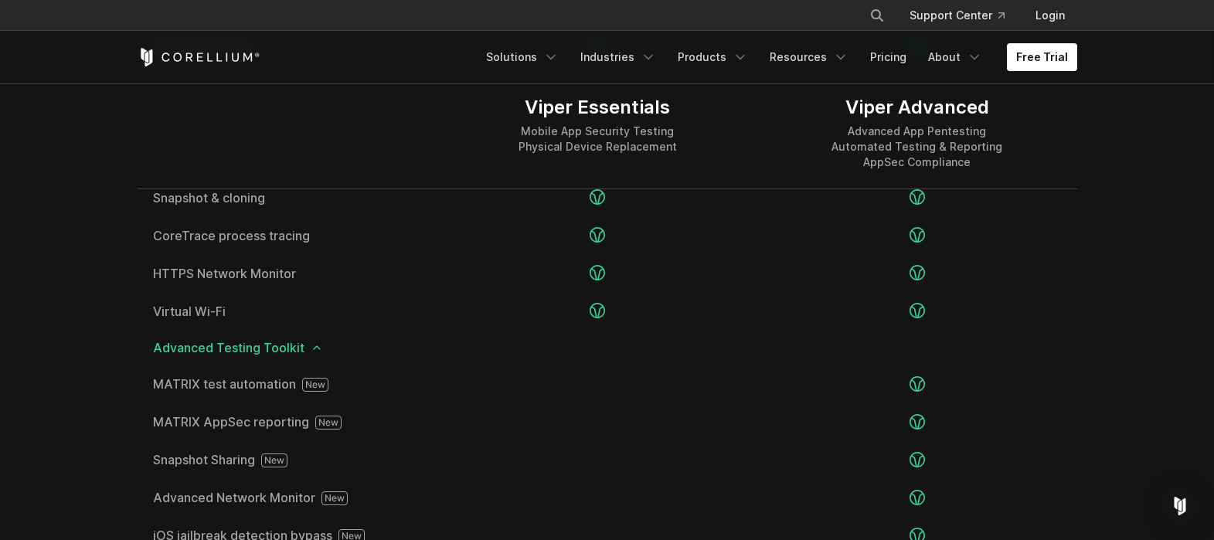
scroll to position [2484, 0]
